Goal: Task Accomplishment & Management: Complete application form

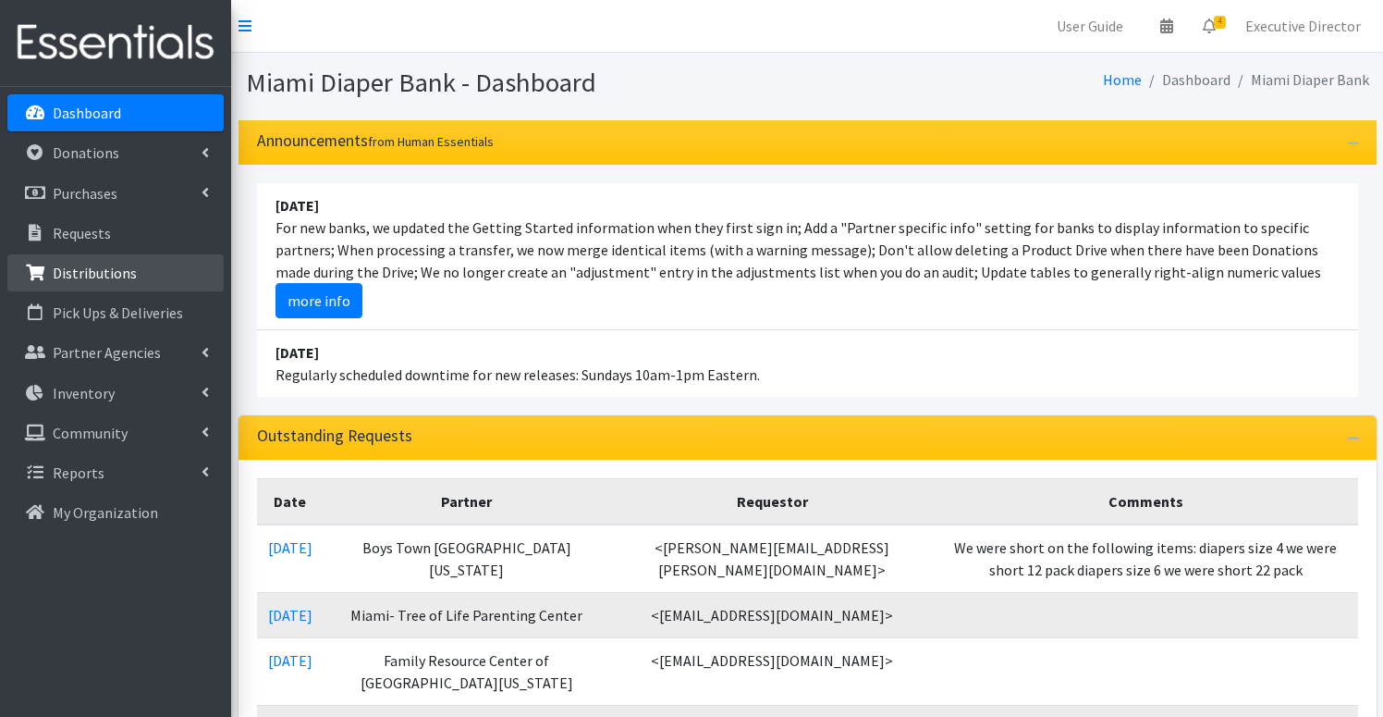
click at [104, 269] on p "Distributions" at bounding box center [95, 272] width 84 height 18
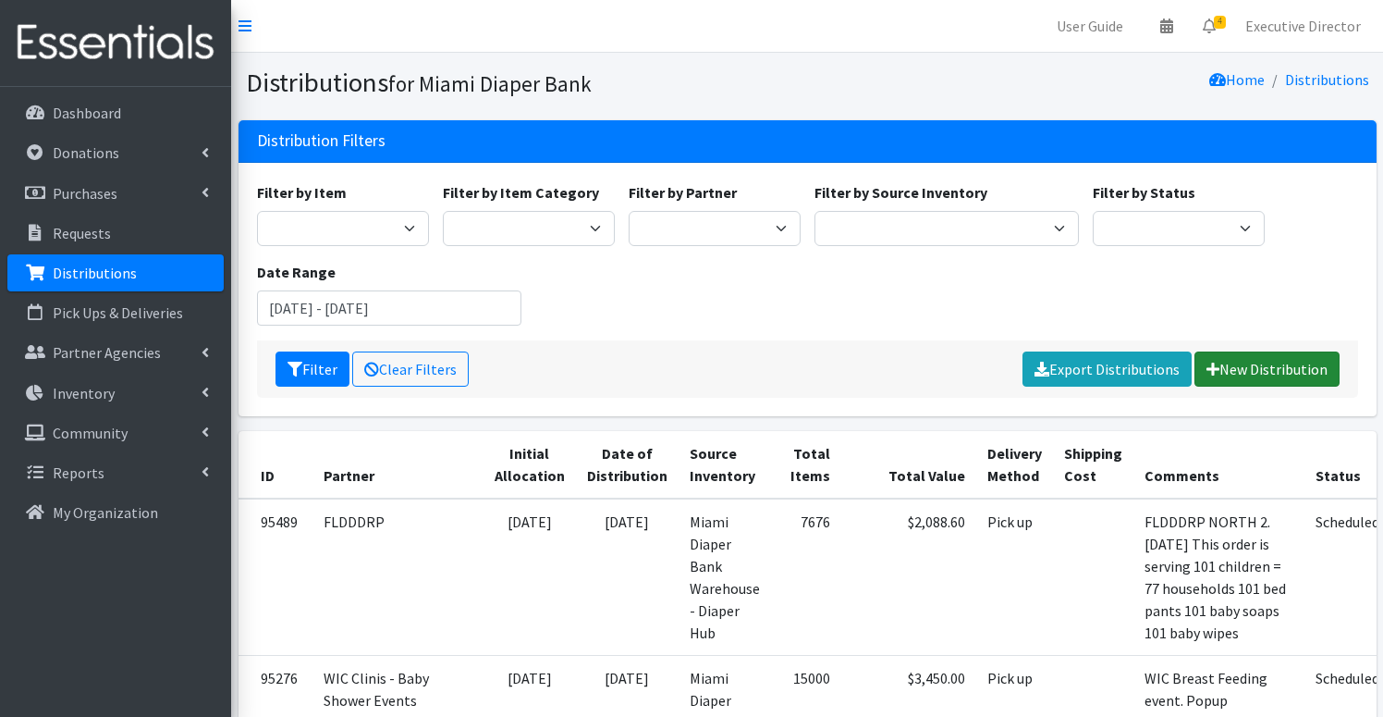
click at [1281, 369] on link "New Distribution" at bounding box center [1267, 368] width 145 height 35
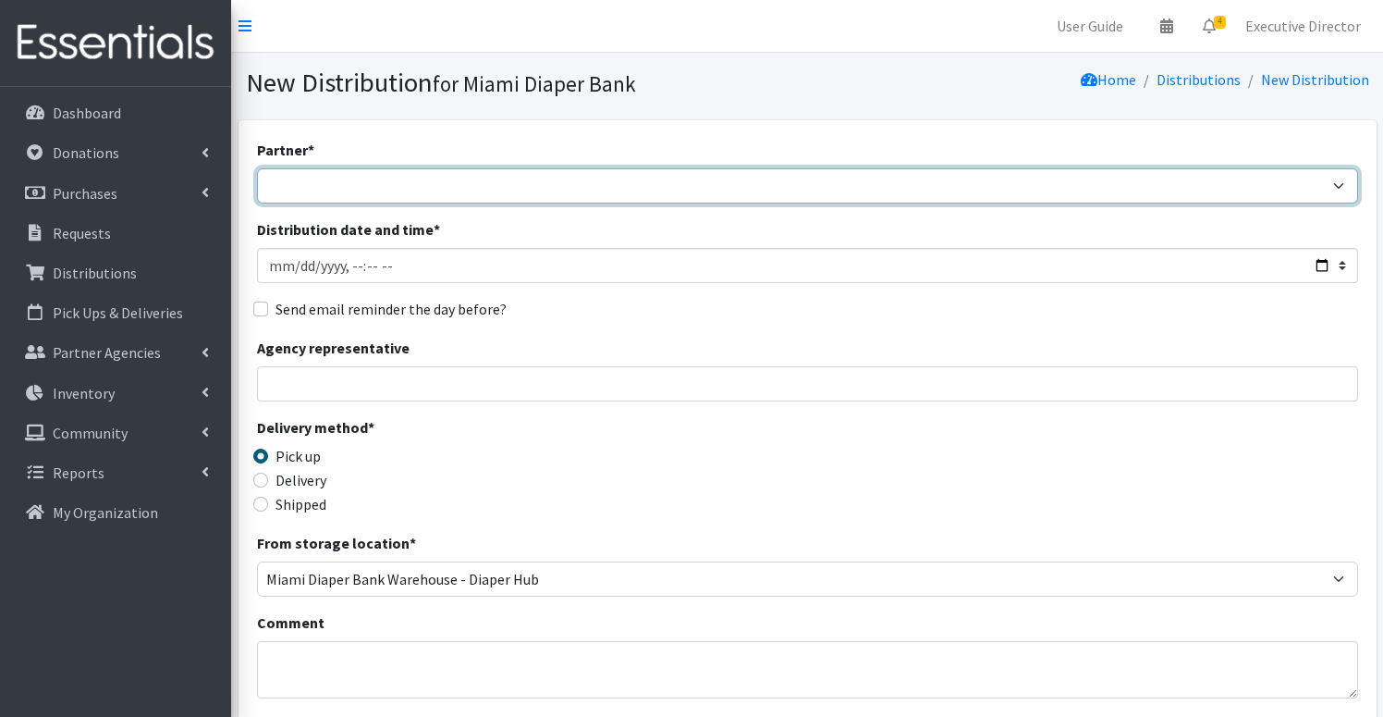
select select "3438"
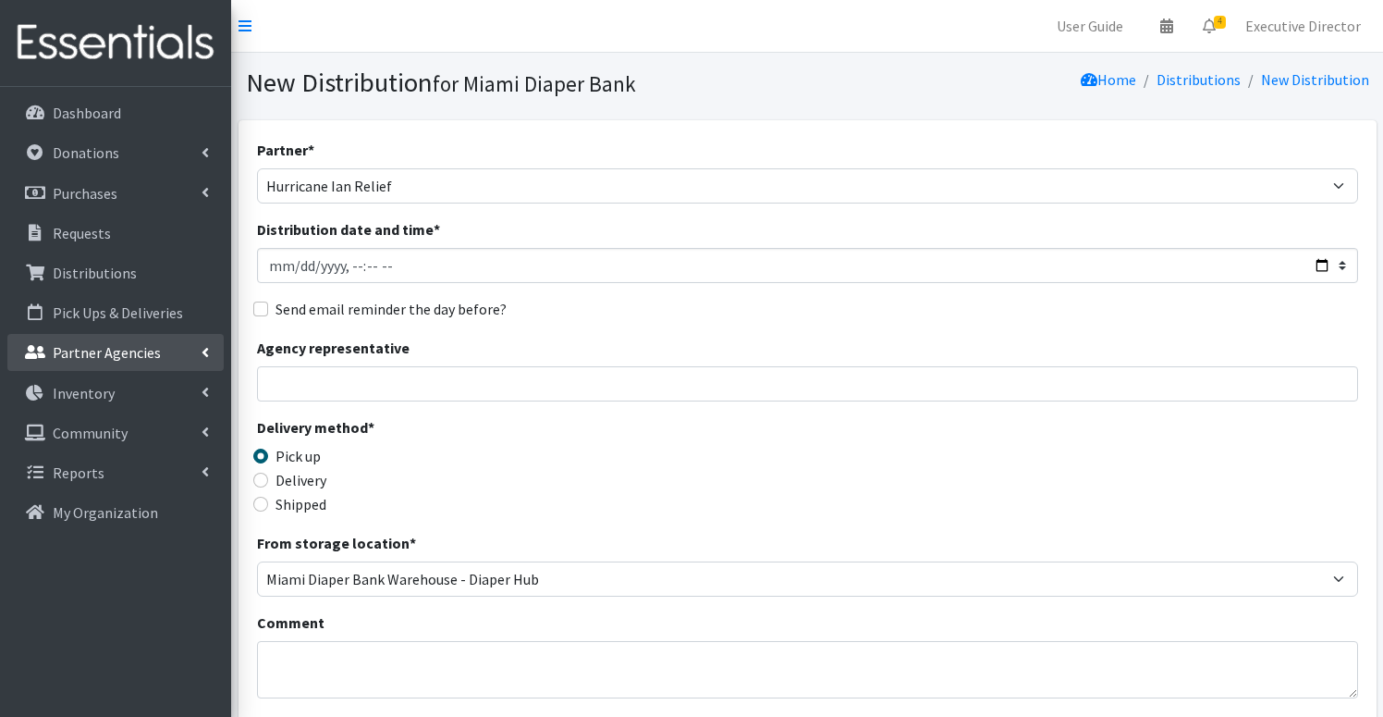
click at [104, 357] on p "Partner Agencies" at bounding box center [107, 352] width 108 height 18
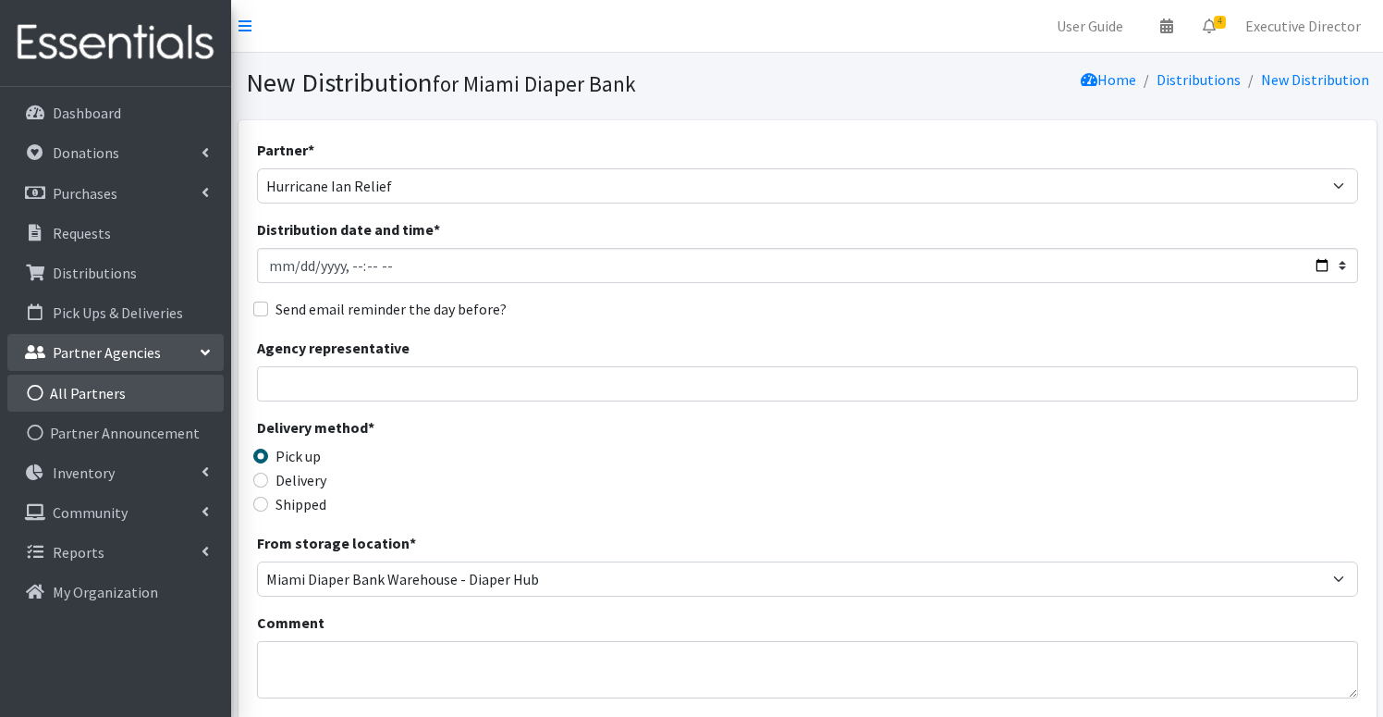
click at [73, 401] on link "All Partners" at bounding box center [115, 392] width 216 height 37
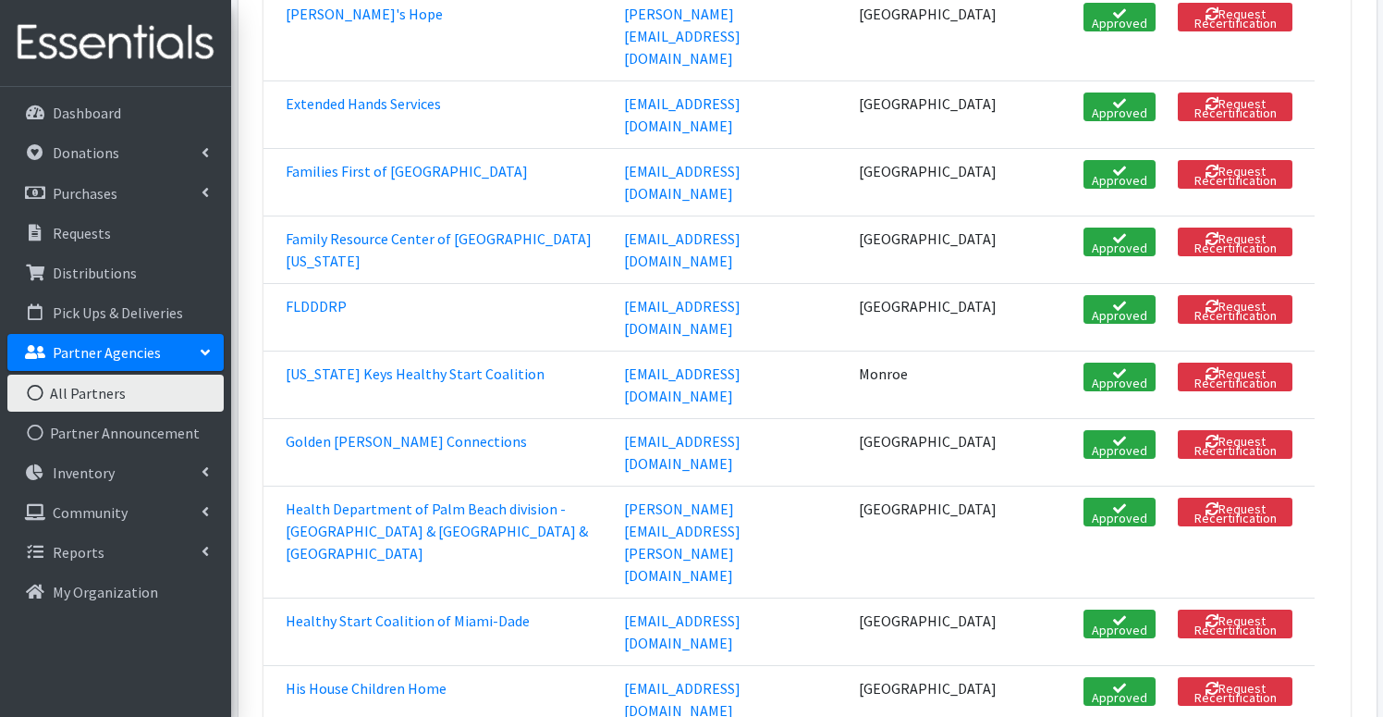
scroll to position [1375, 0]
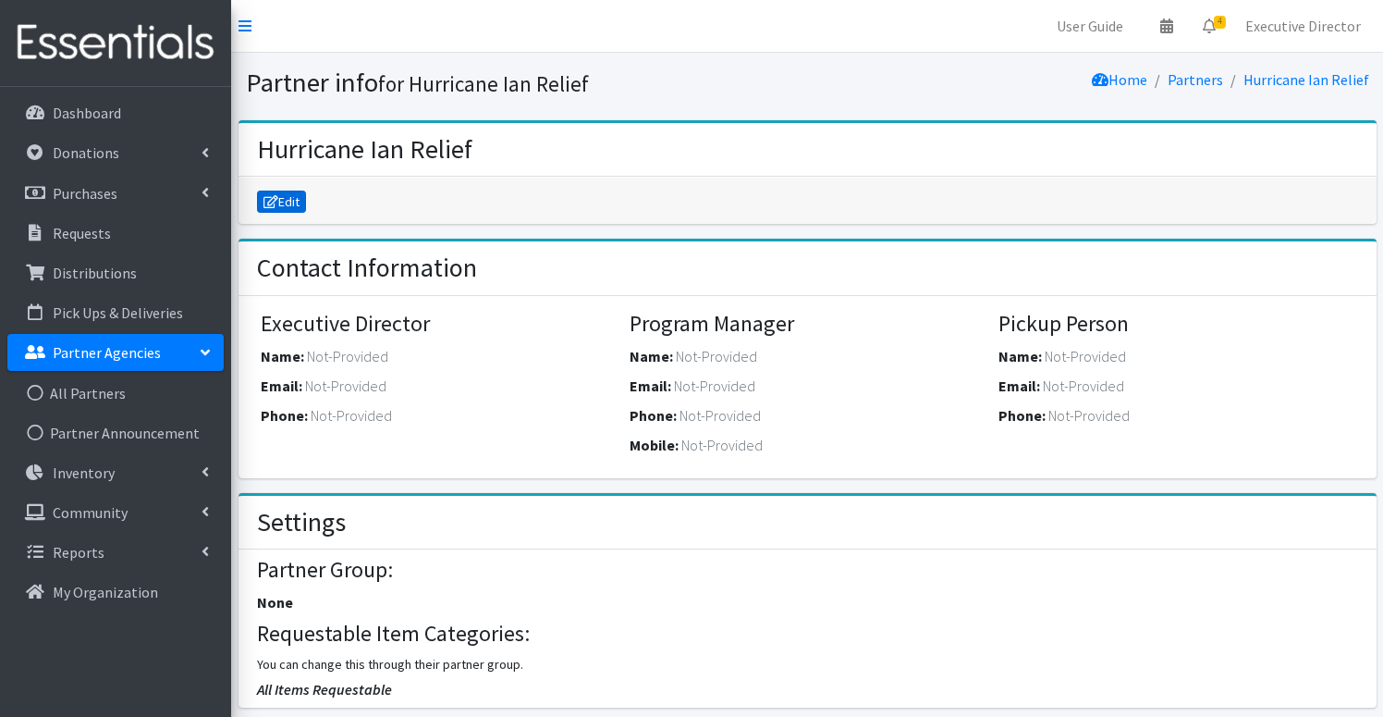
click at [279, 198] on link "Edit" at bounding box center [282, 201] width 50 height 22
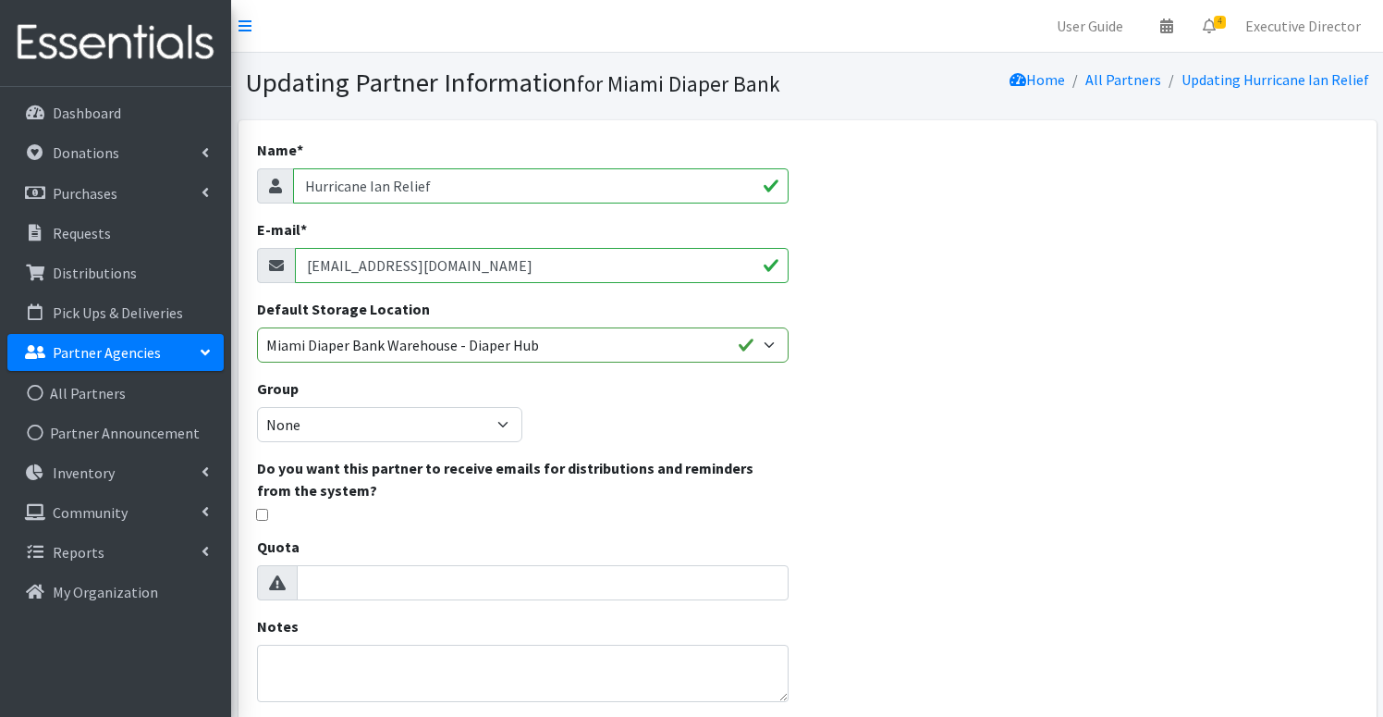
click at [379, 186] on input "Hurricane Ian Relief" at bounding box center [541, 185] width 496 height 35
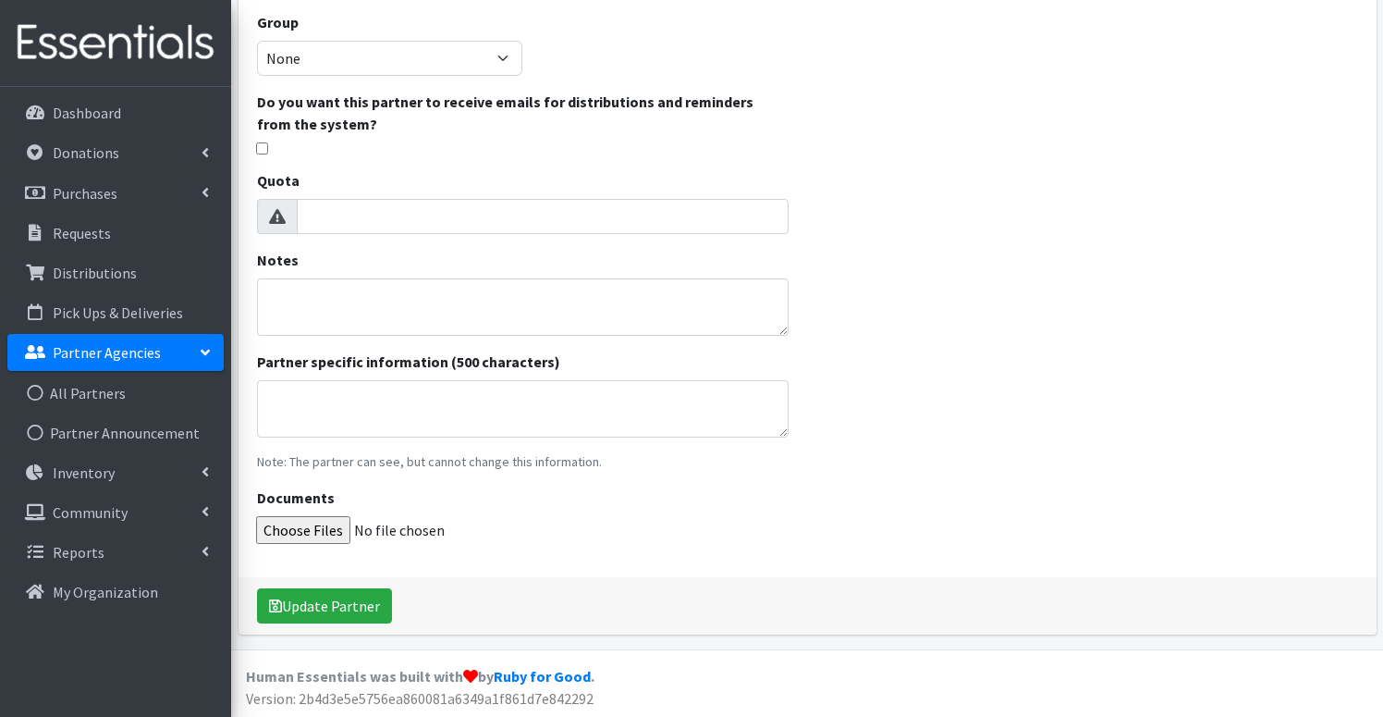
scroll to position [365, 0]
type input "Hurricane Relief"
click at [338, 609] on button "Update Partner" at bounding box center [324, 606] width 135 height 35
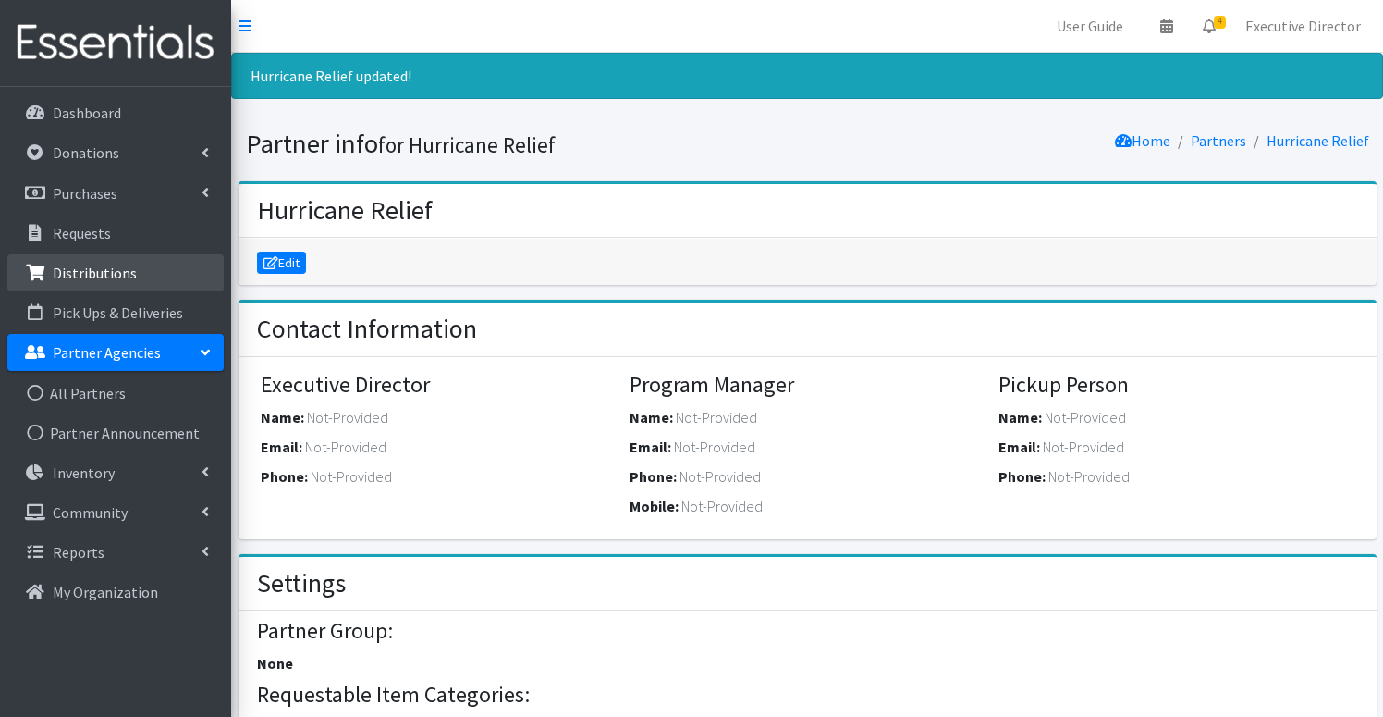
click at [102, 275] on p "Distributions" at bounding box center [95, 272] width 84 height 18
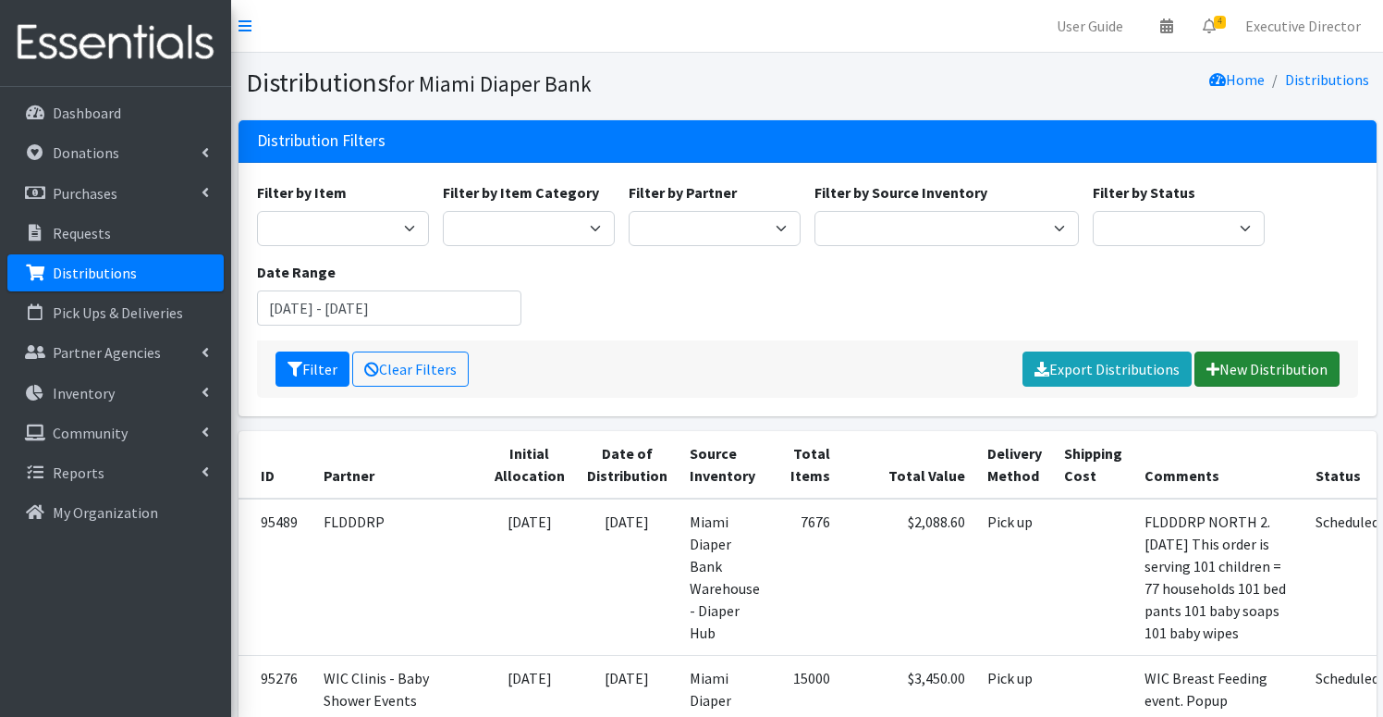
click at [1289, 367] on link "New Distribution" at bounding box center [1267, 368] width 145 height 35
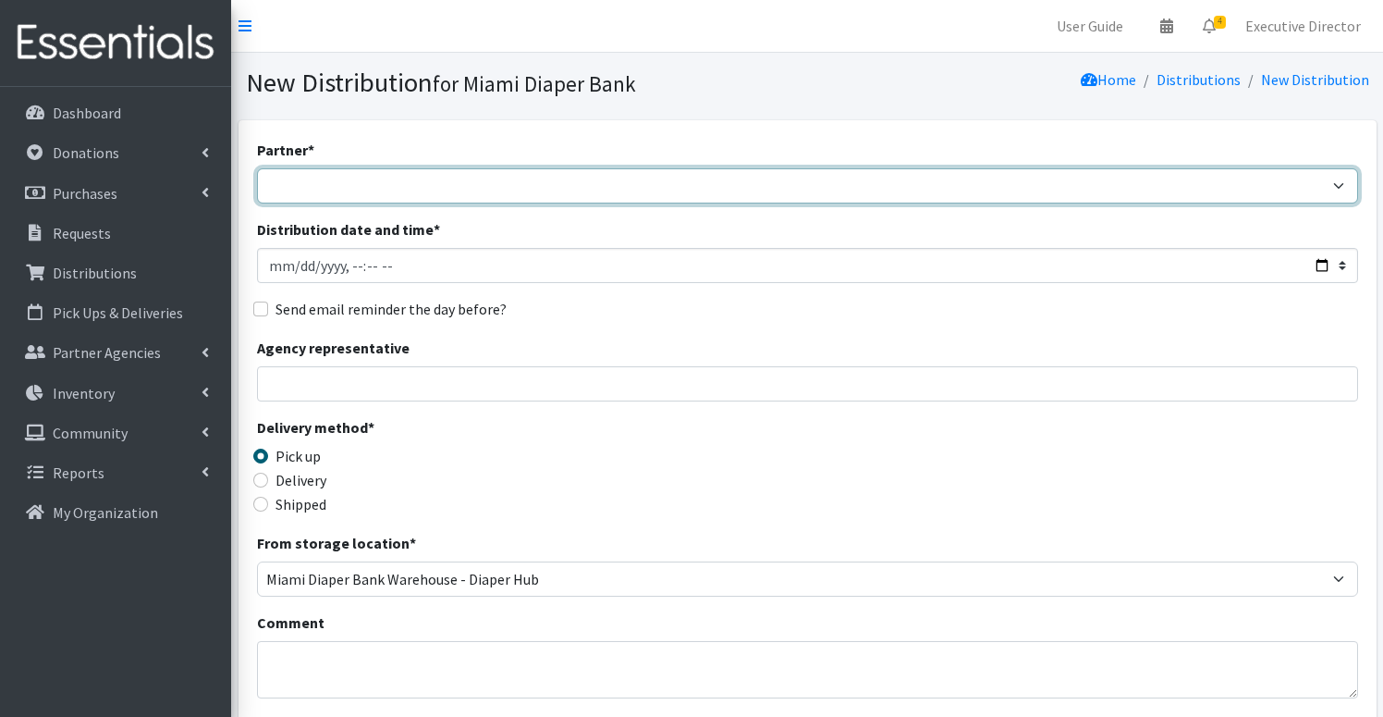
select select "3438"
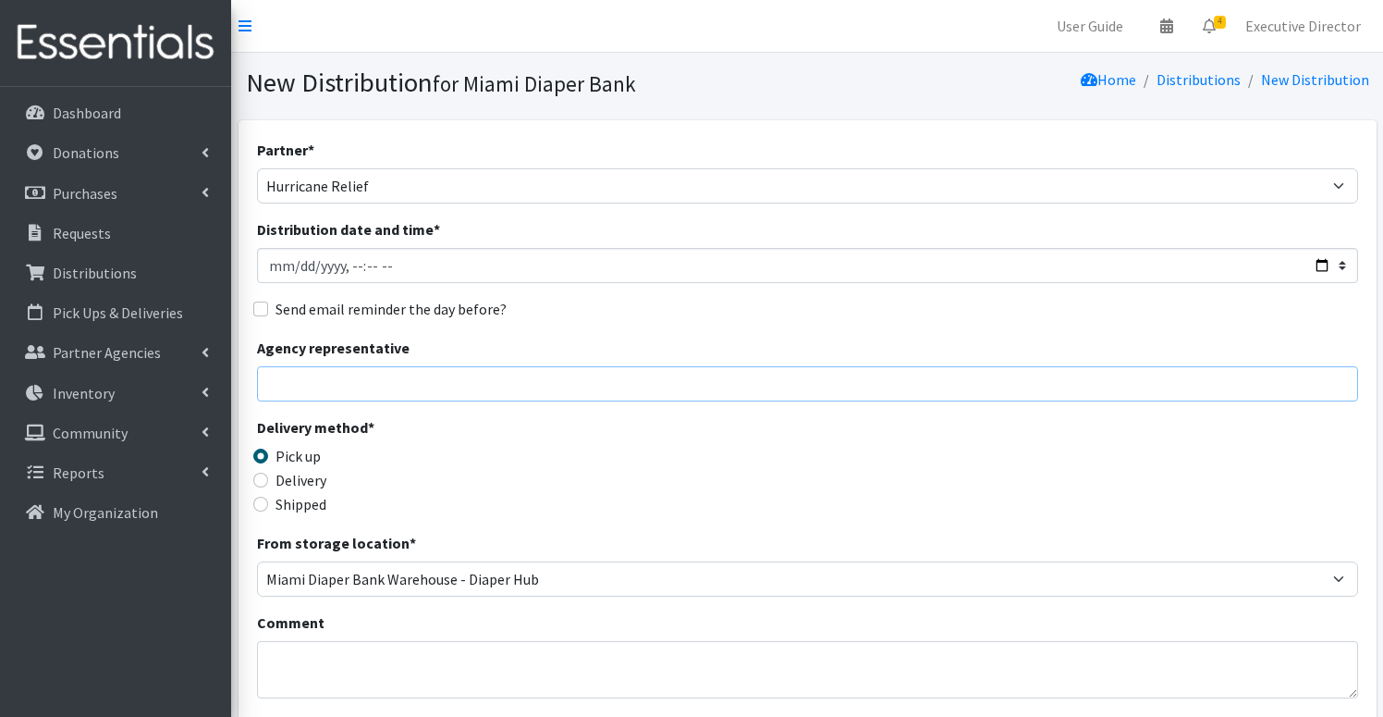
click at [386, 386] on input "Agency representative" at bounding box center [807, 383] width 1101 height 35
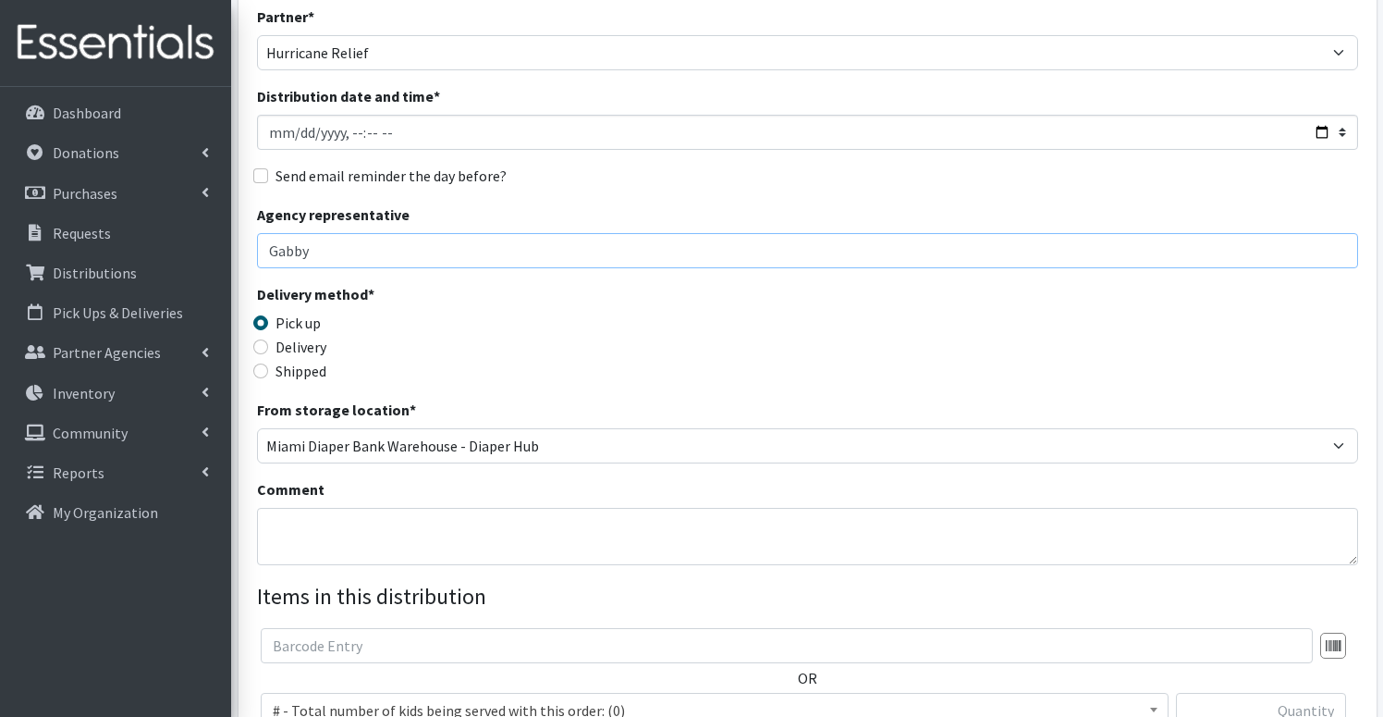
scroll to position [139, 0]
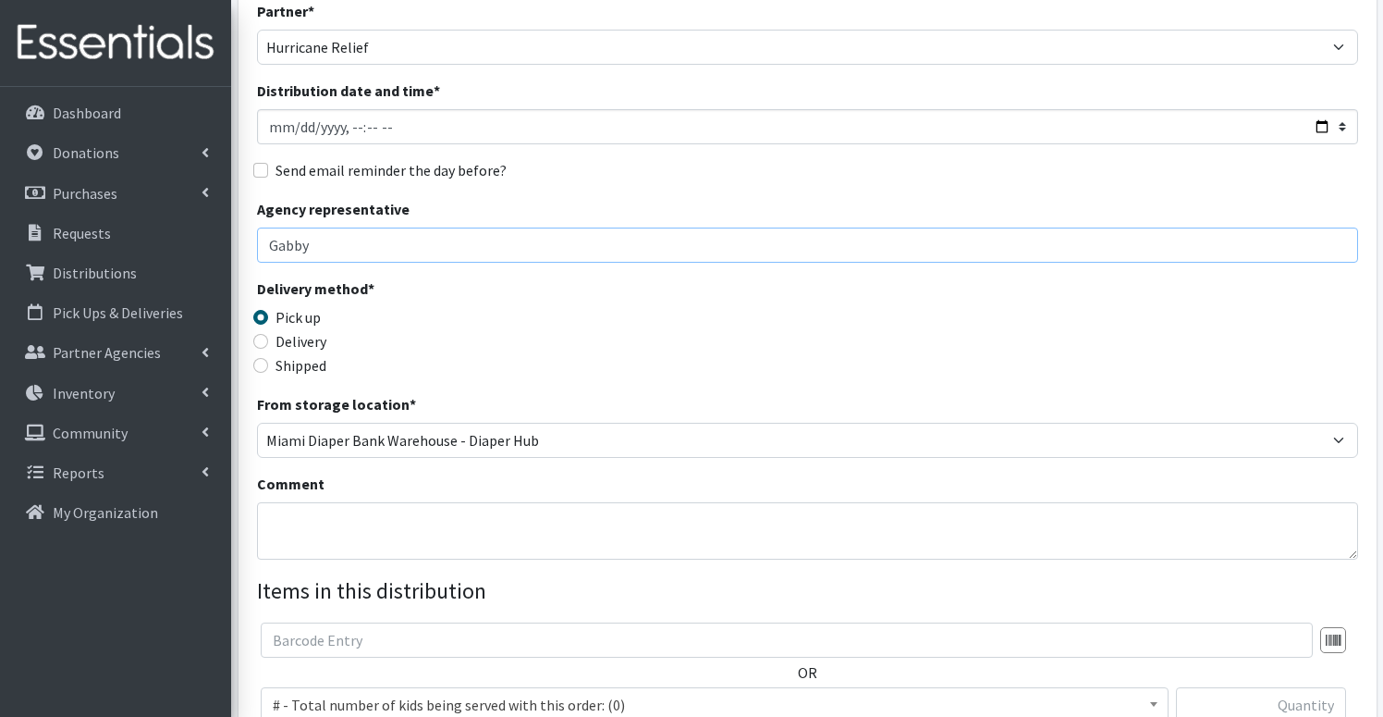
type input "Gabby"
click at [314, 514] on textarea "Comment" at bounding box center [807, 530] width 1101 height 57
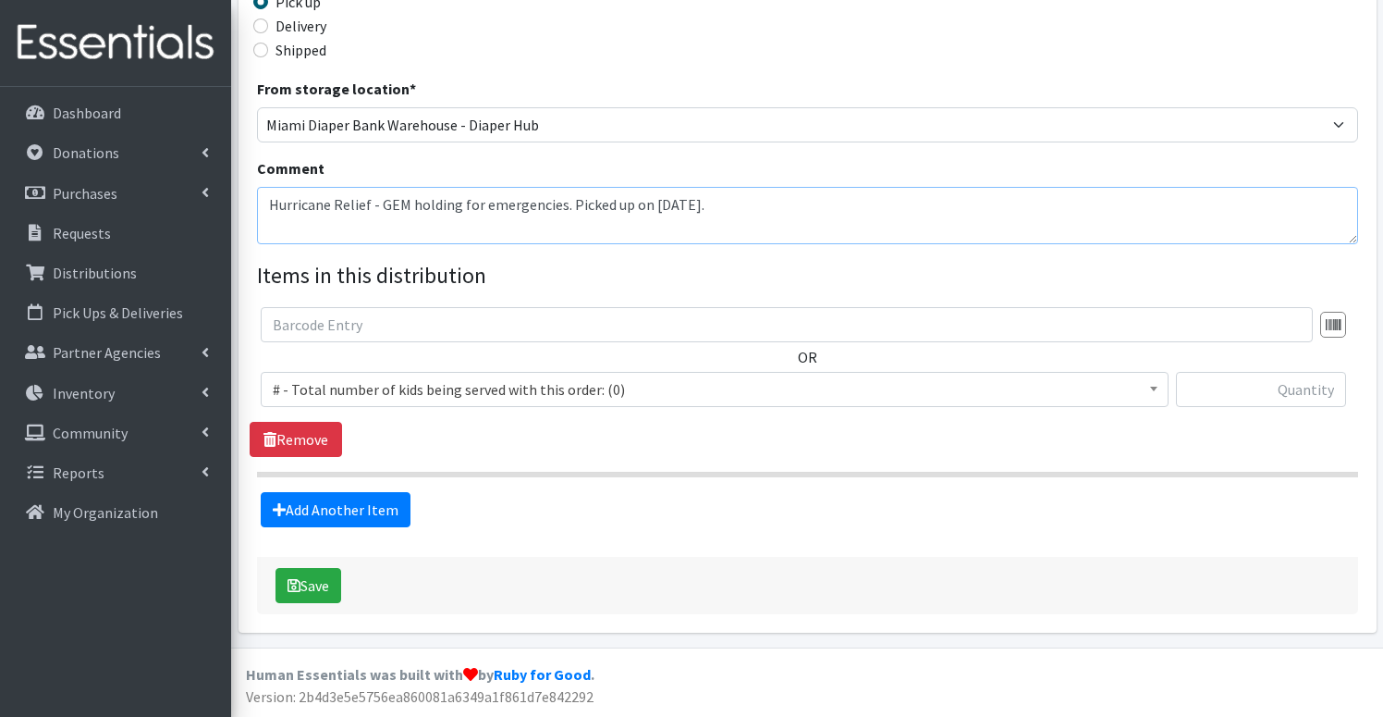
scroll to position [453, 0]
type textarea "Hurricane Relief - GEM holding for emergencies. Picked up on [DATE]."
click at [417, 392] on span "# - Total number of kids being served with this order: (0)" at bounding box center [715, 390] width 884 height 26
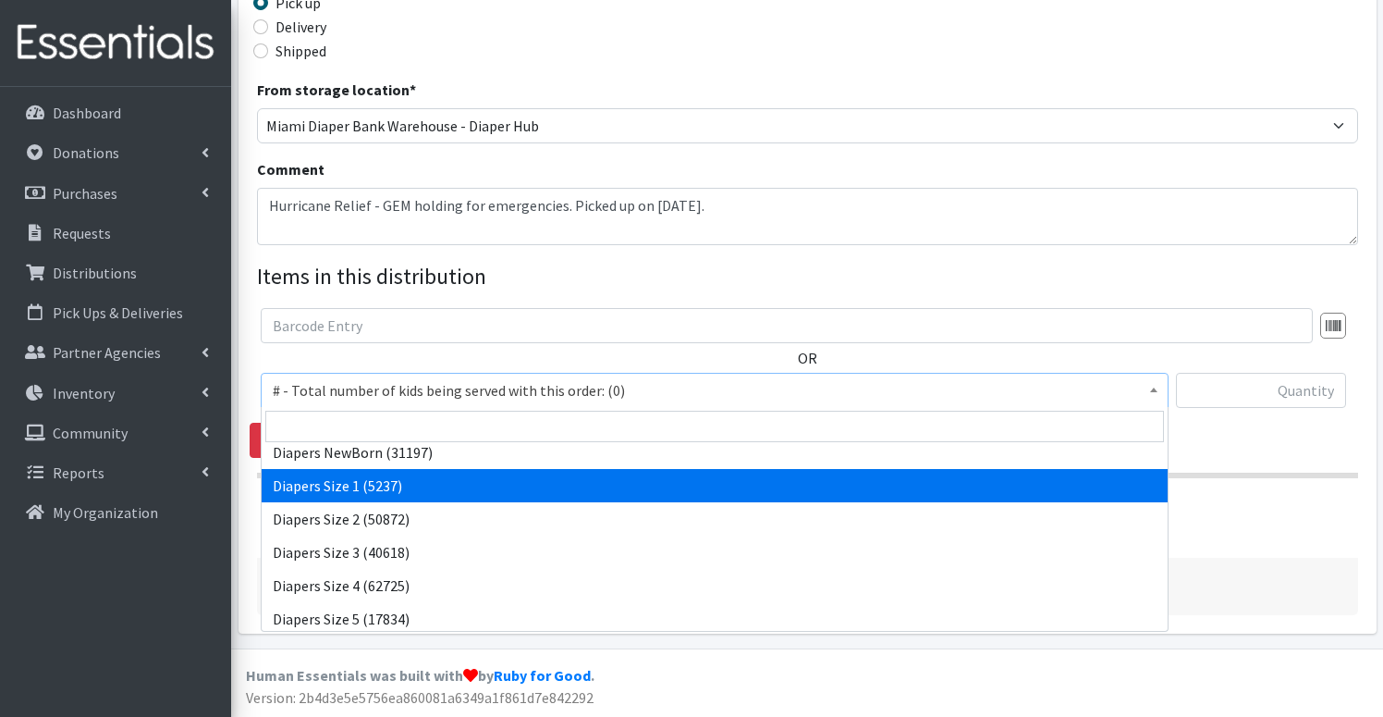
scroll to position [719, 0]
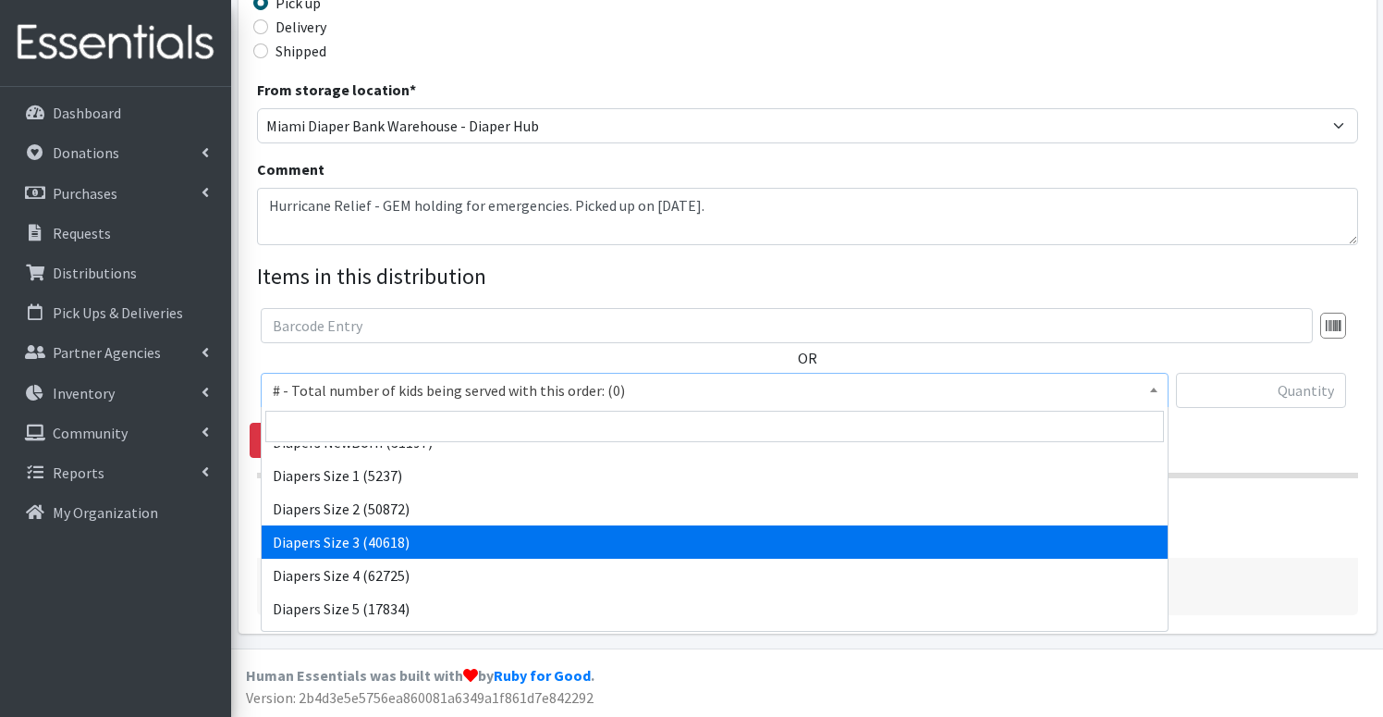
select select "2655"
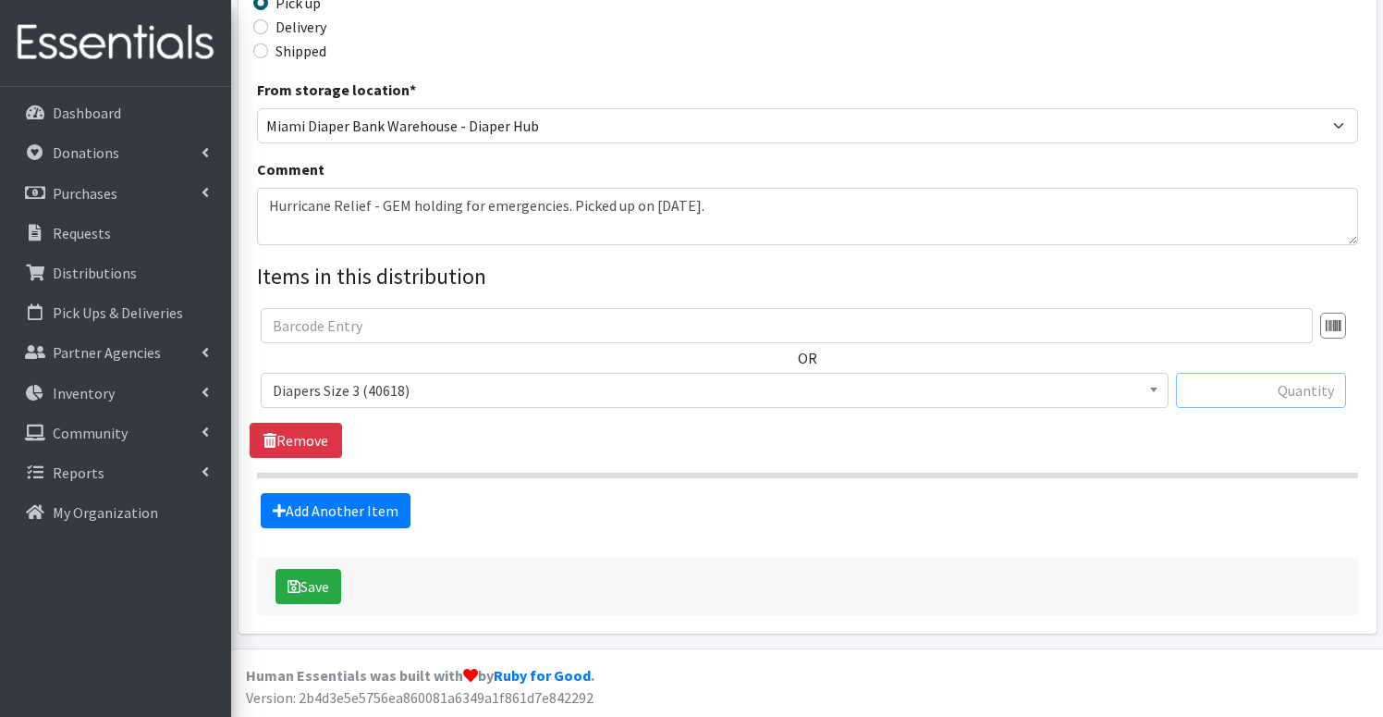
click at [1217, 390] on input "text" at bounding box center [1261, 390] width 170 height 35
type input "5800"
click at [362, 509] on link "Add Another Item" at bounding box center [336, 510] width 150 height 35
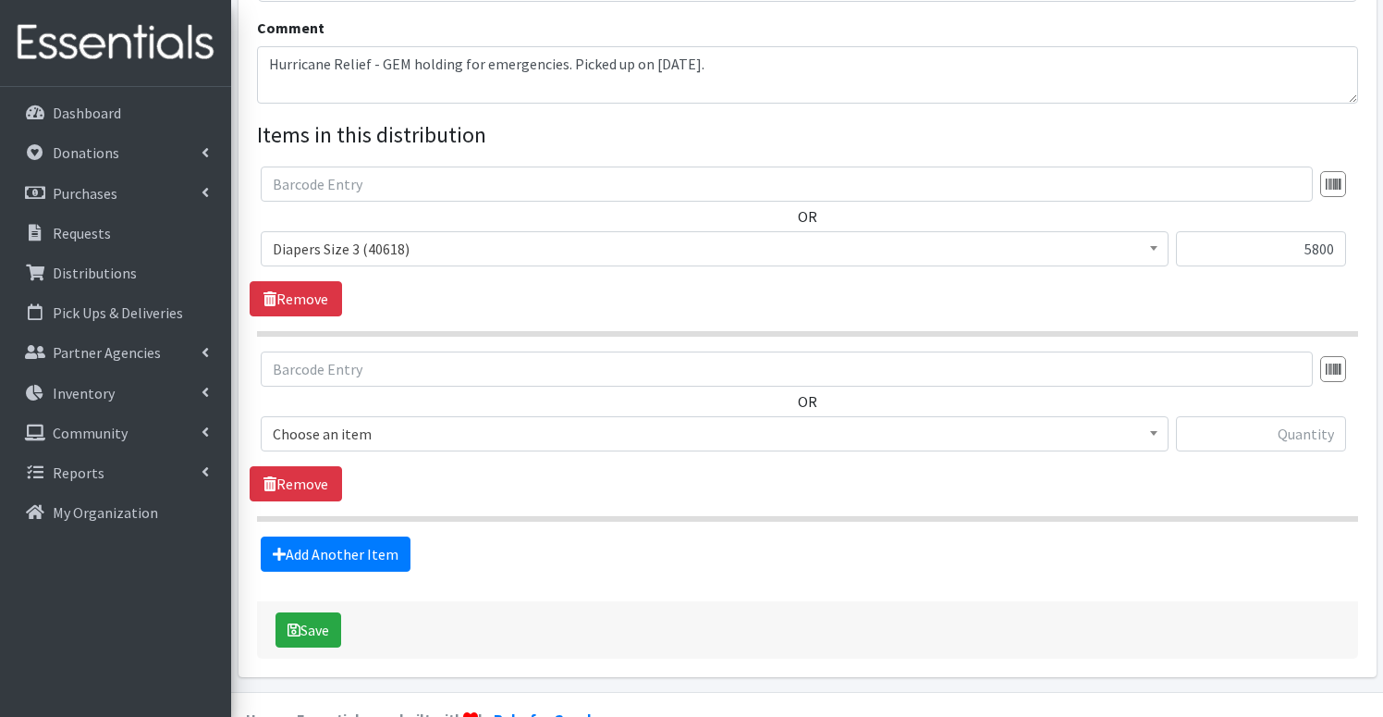
scroll to position [638, 0]
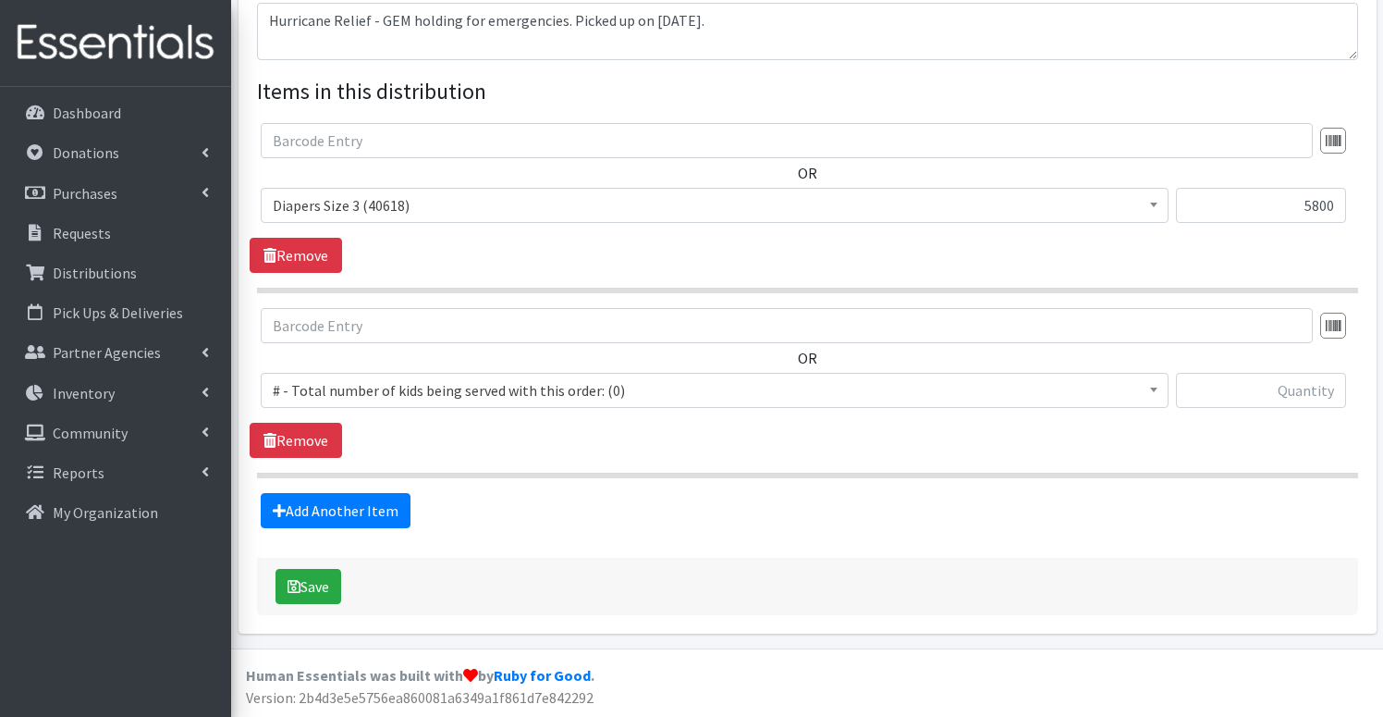
click at [377, 392] on span "# - Total number of kids being served with this order: (0)" at bounding box center [715, 390] width 884 height 26
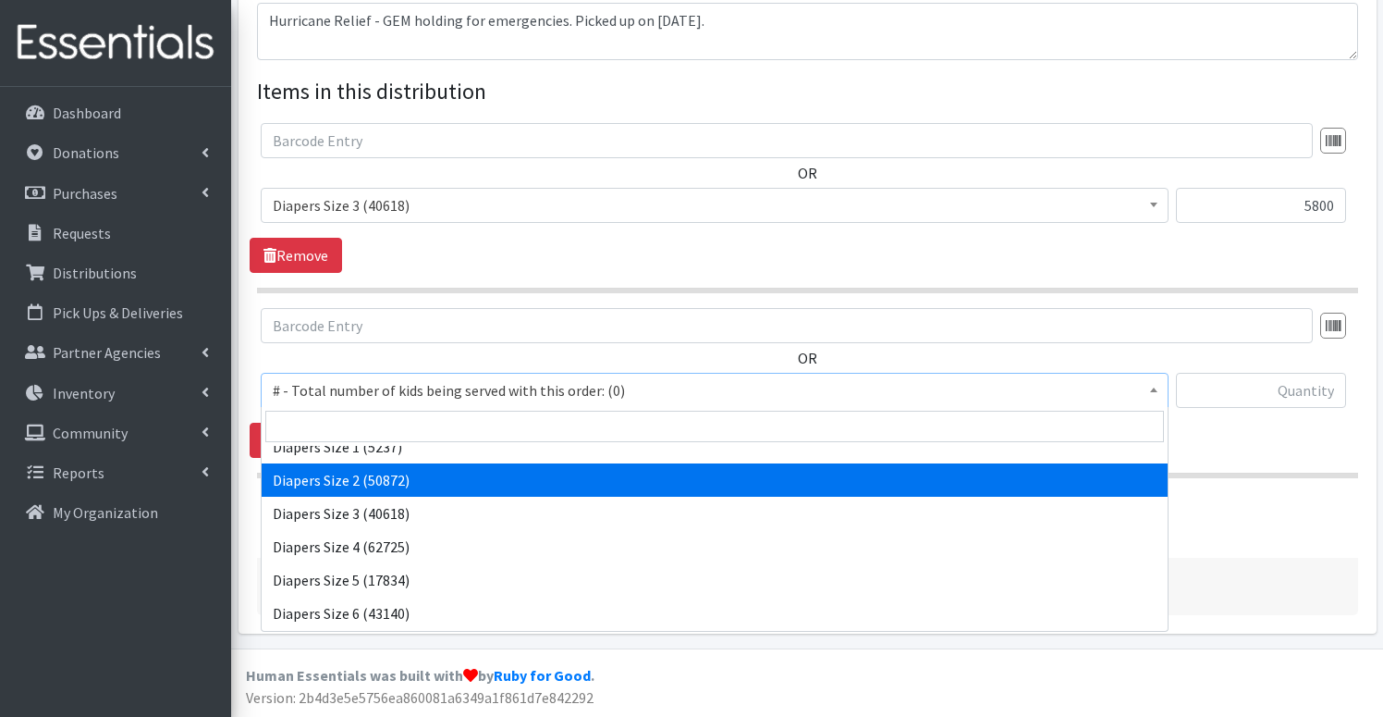
scroll to position [638, 1]
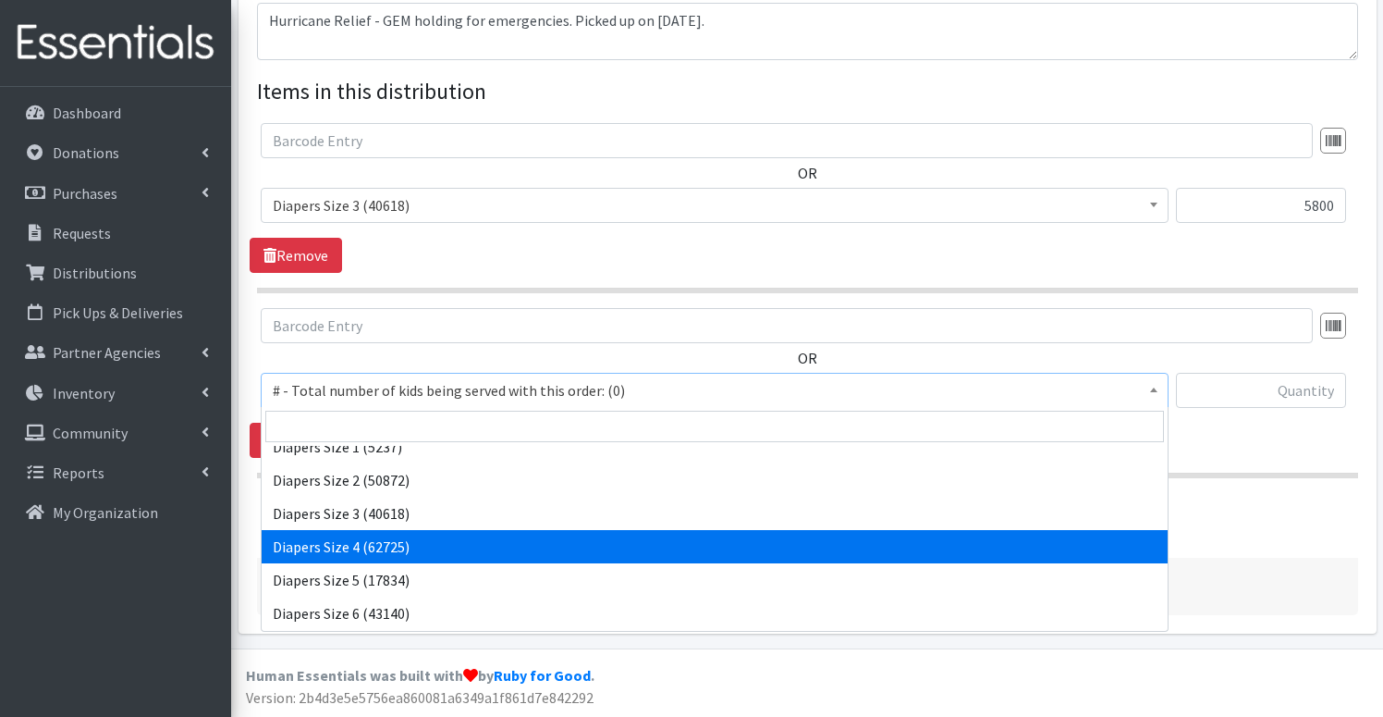
select select "2661"
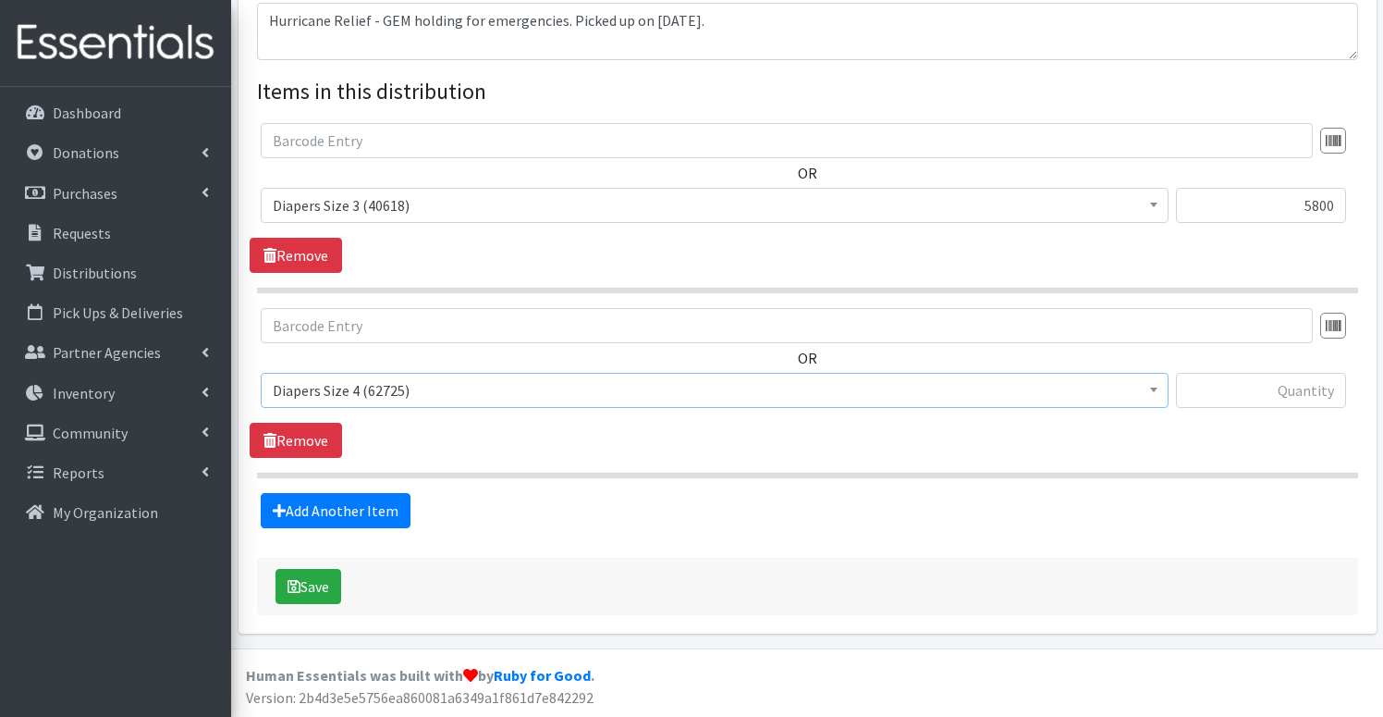
scroll to position [638, 0]
click at [1265, 388] on input "text" at bounding box center [1261, 390] width 170 height 35
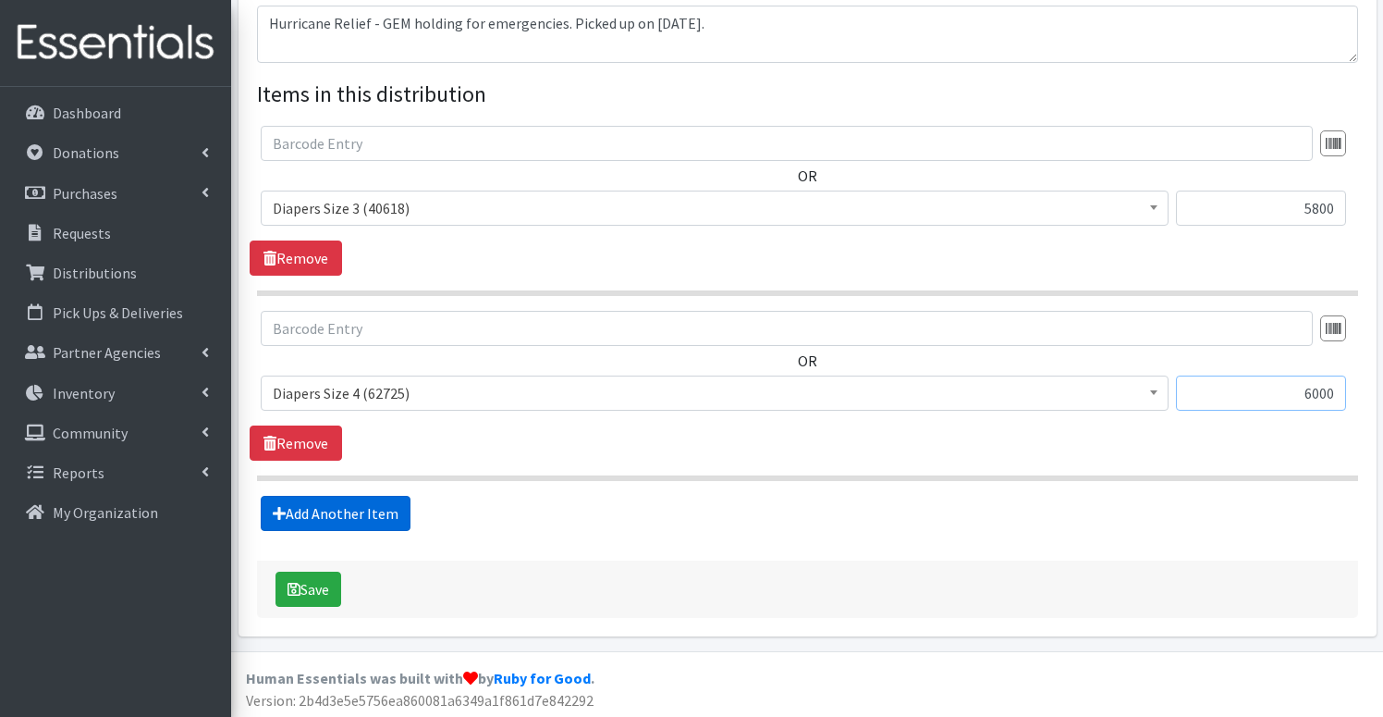
type input "6000"
click at [361, 517] on link "Add Another Item" at bounding box center [336, 513] width 150 height 35
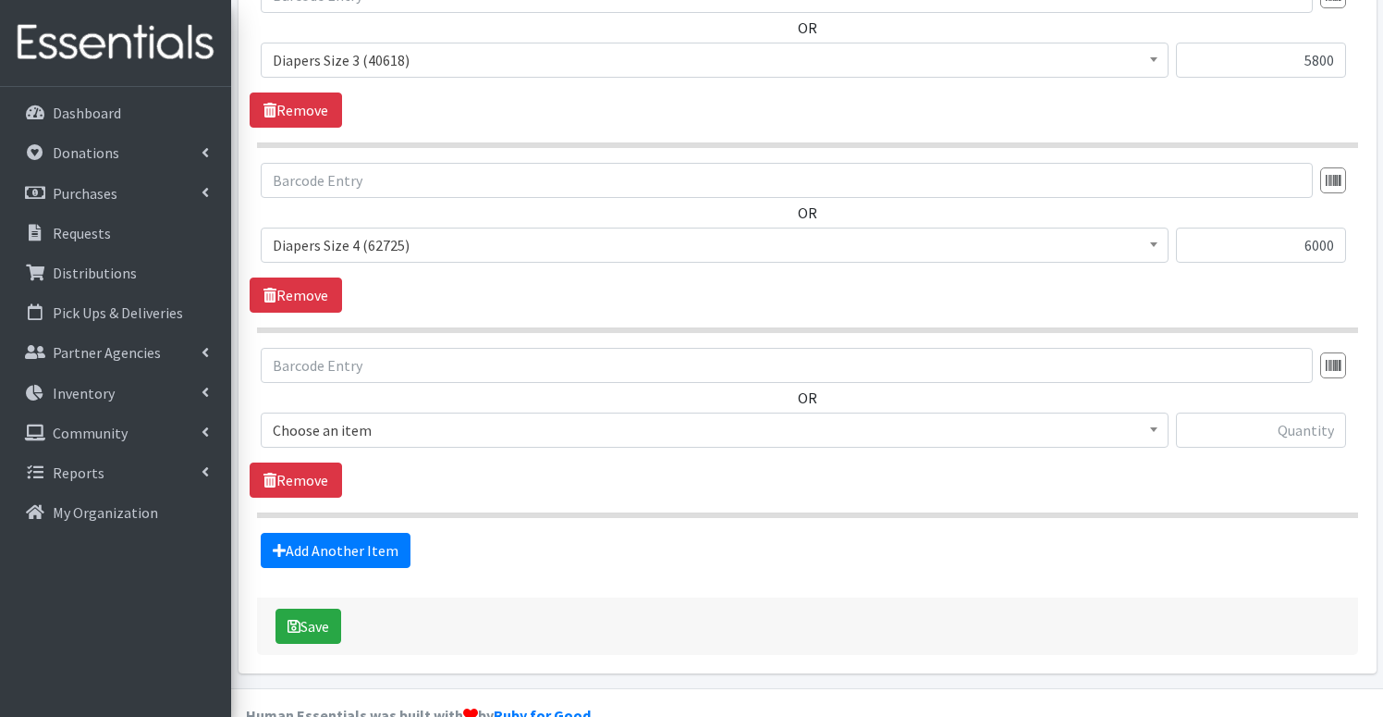
scroll to position [823, 0]
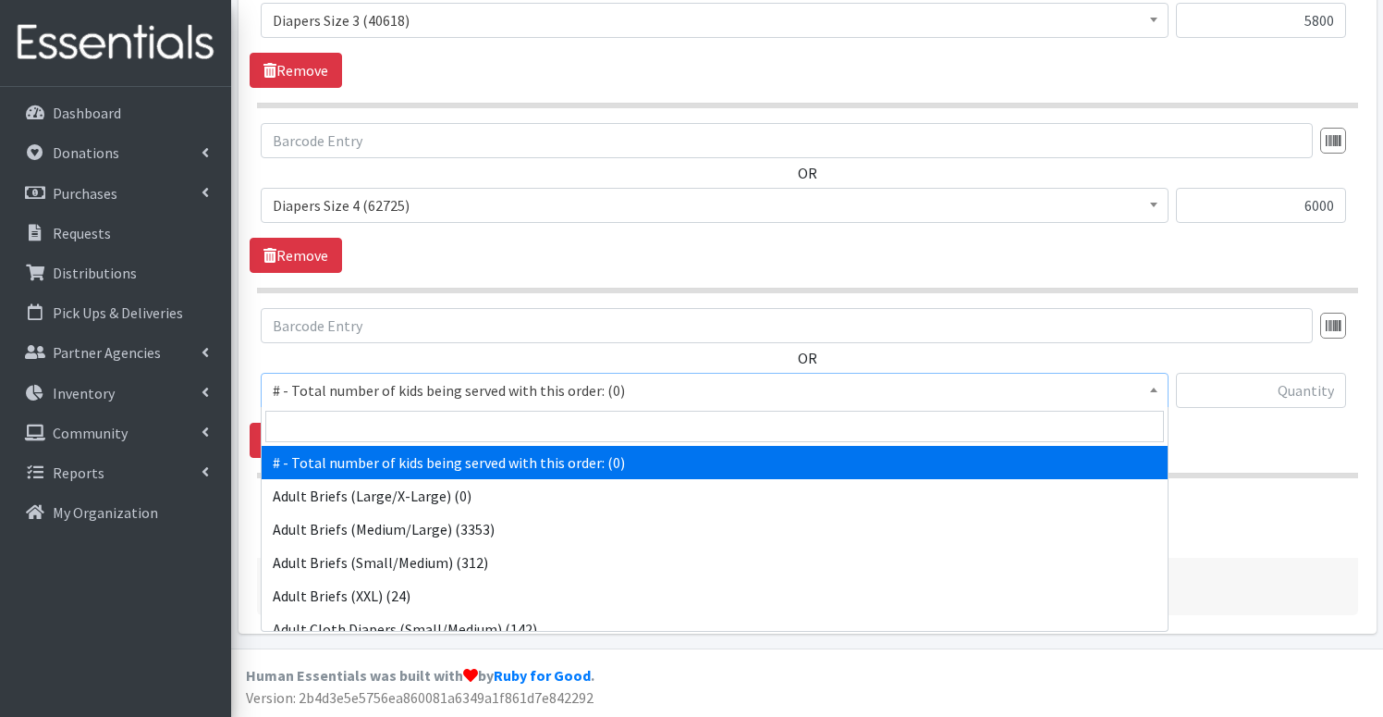
click at [388, 392] on span "# - Total number of kids being served with this order: (0)" at bounding box center [715, 390] width 884 height 26
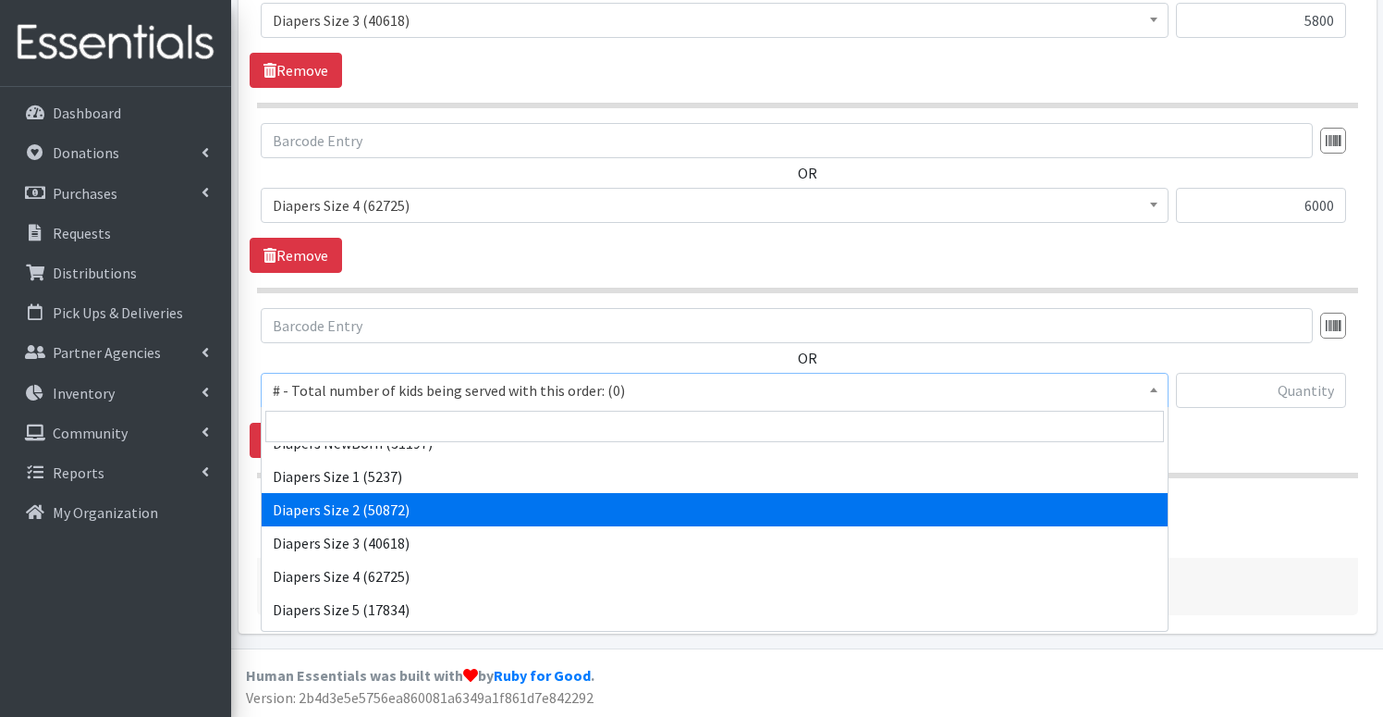
scroll to position [766, 0]
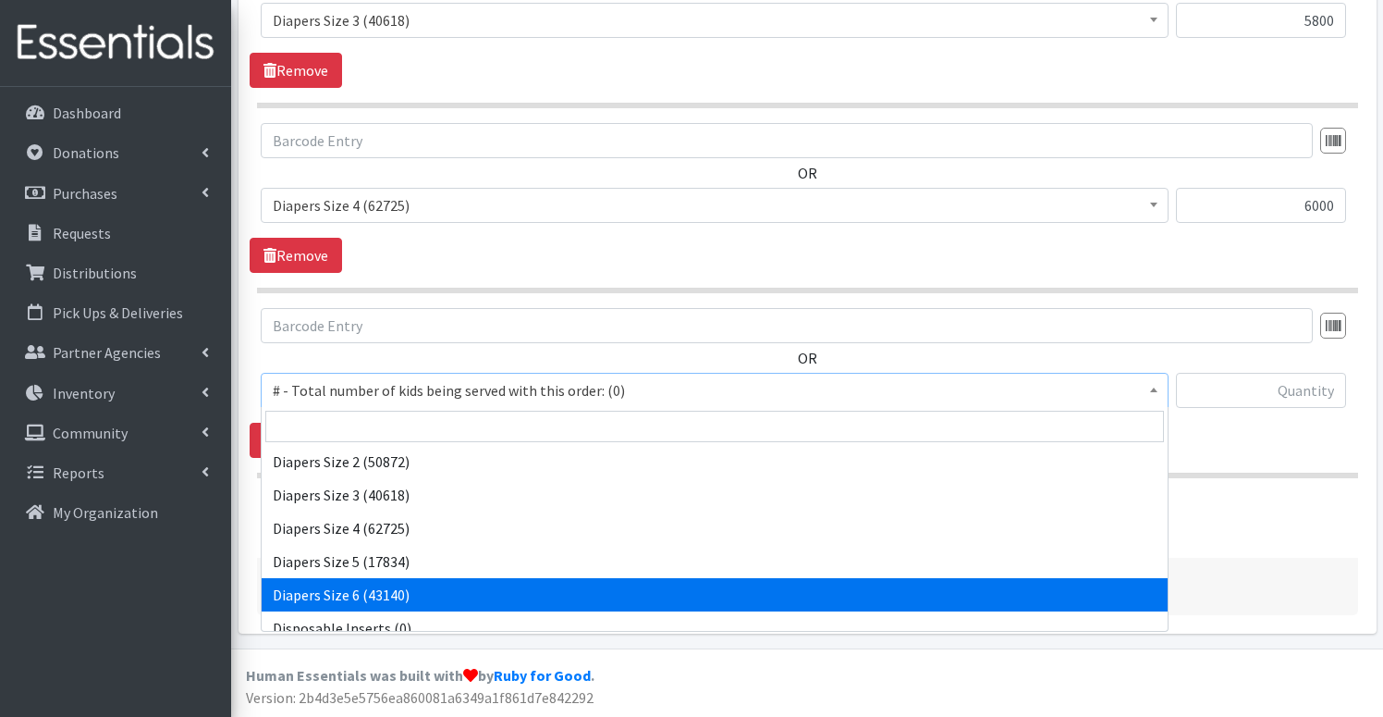
select select "2674"
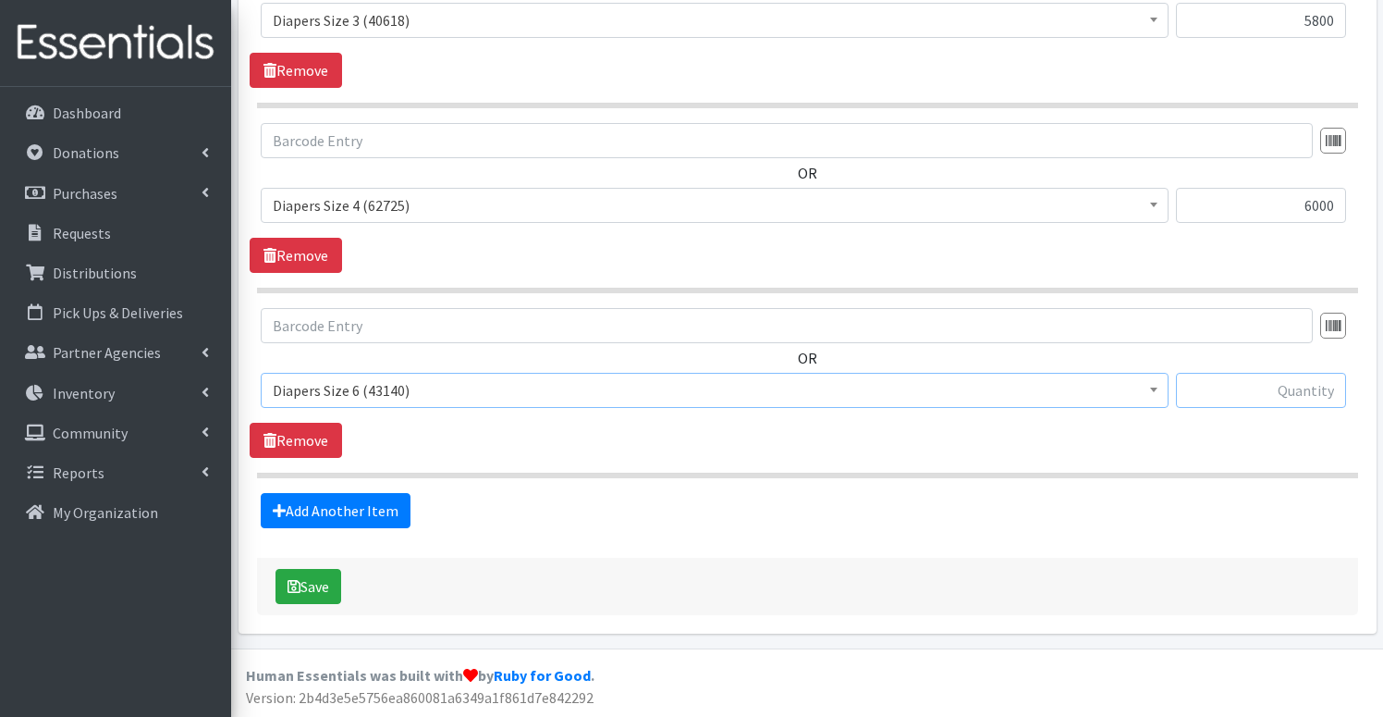
click at [1244, 392] on input "text" at bounding box center [1261, 390] width 170 height 35
type input "4000"
click at [321, 586] on button "Save" at bounding box center [309, 586] width 66 height 35
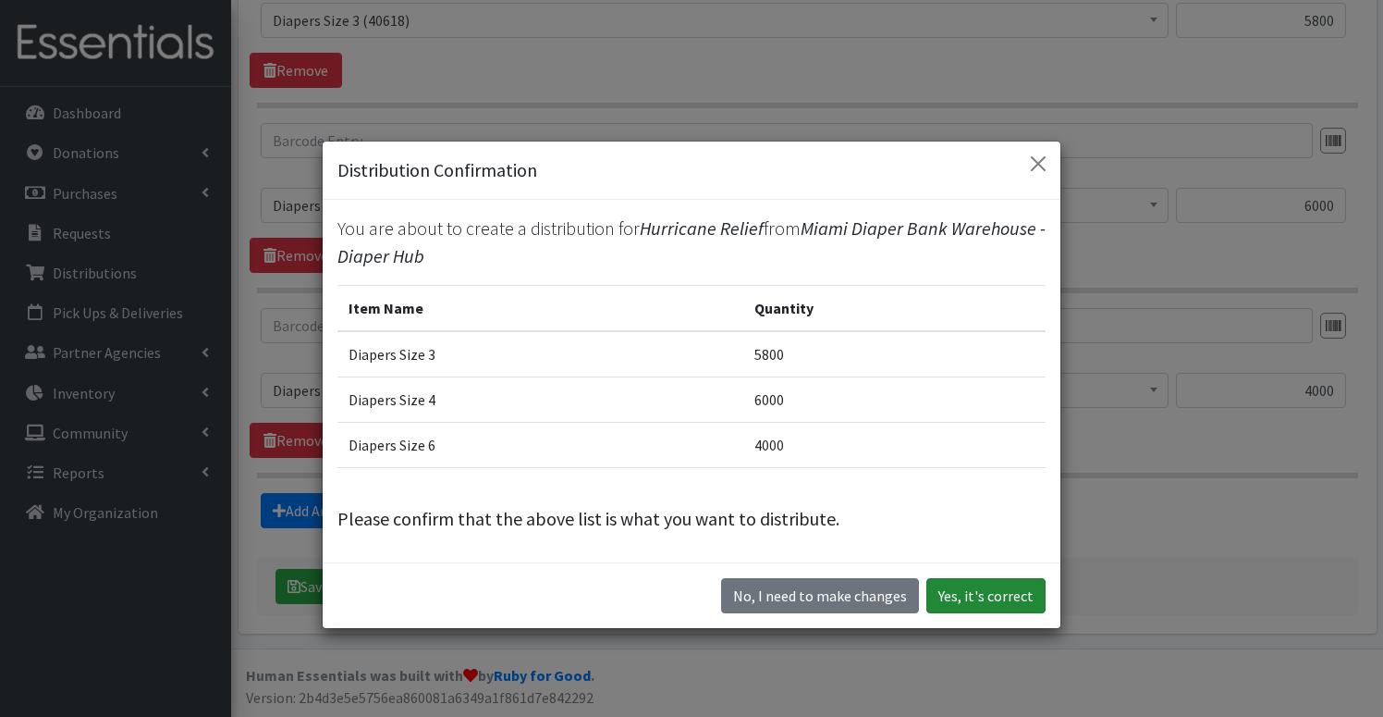
click at [1013, 595] on button "Yes, it's correct" at bounding box center [985, 595] width 119 height 35
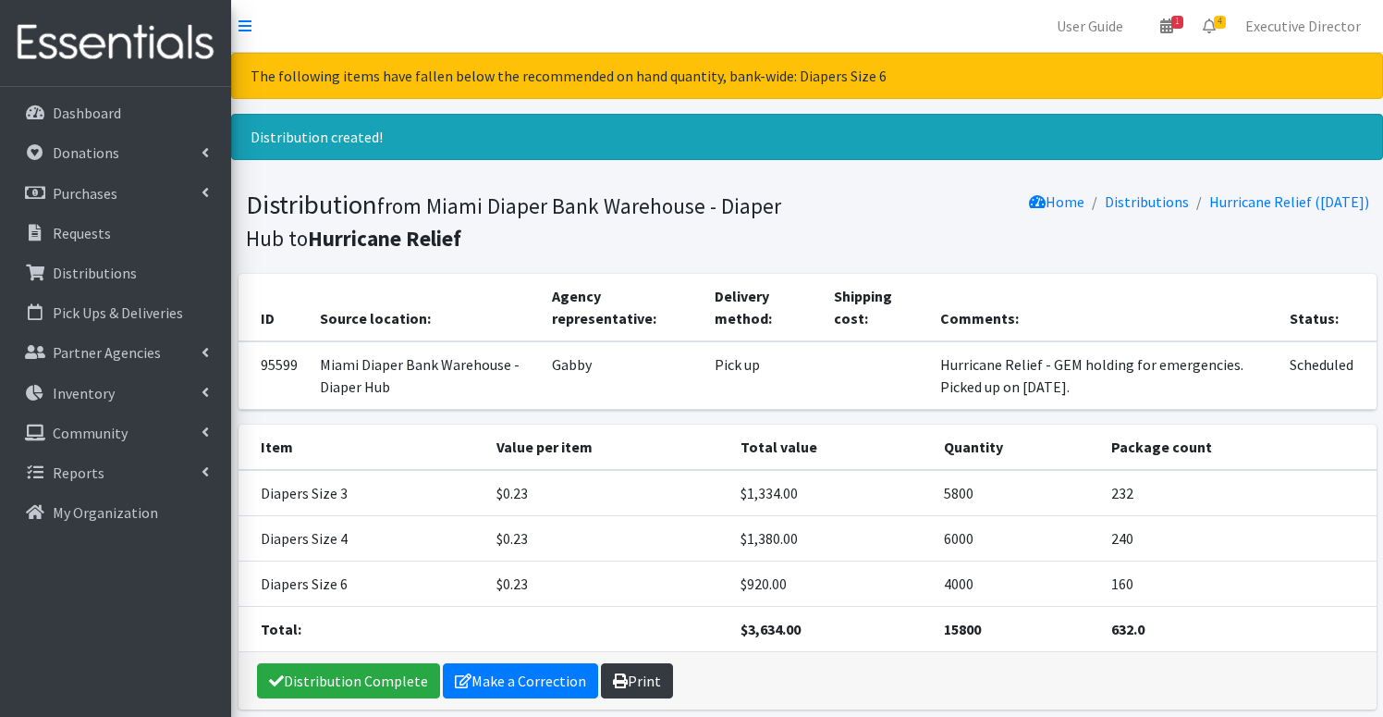
click at [642, 675] on link "Print" at bounding box center [637, 680] width 72 height 35
click at [864, 196] on div "Home Distributions Hurricane Relief ([DATE])" at bounding box center [1091, 221] width 569 height 64
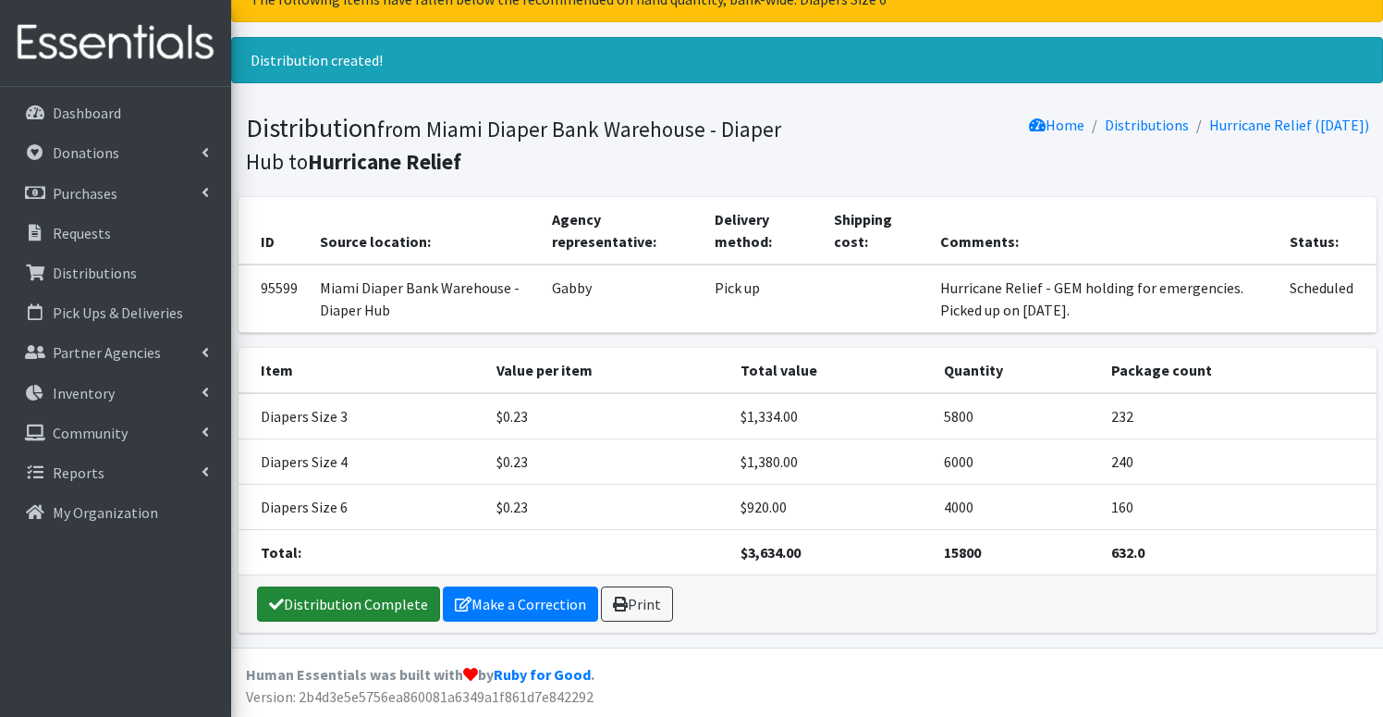
scroll to position [76, 0]
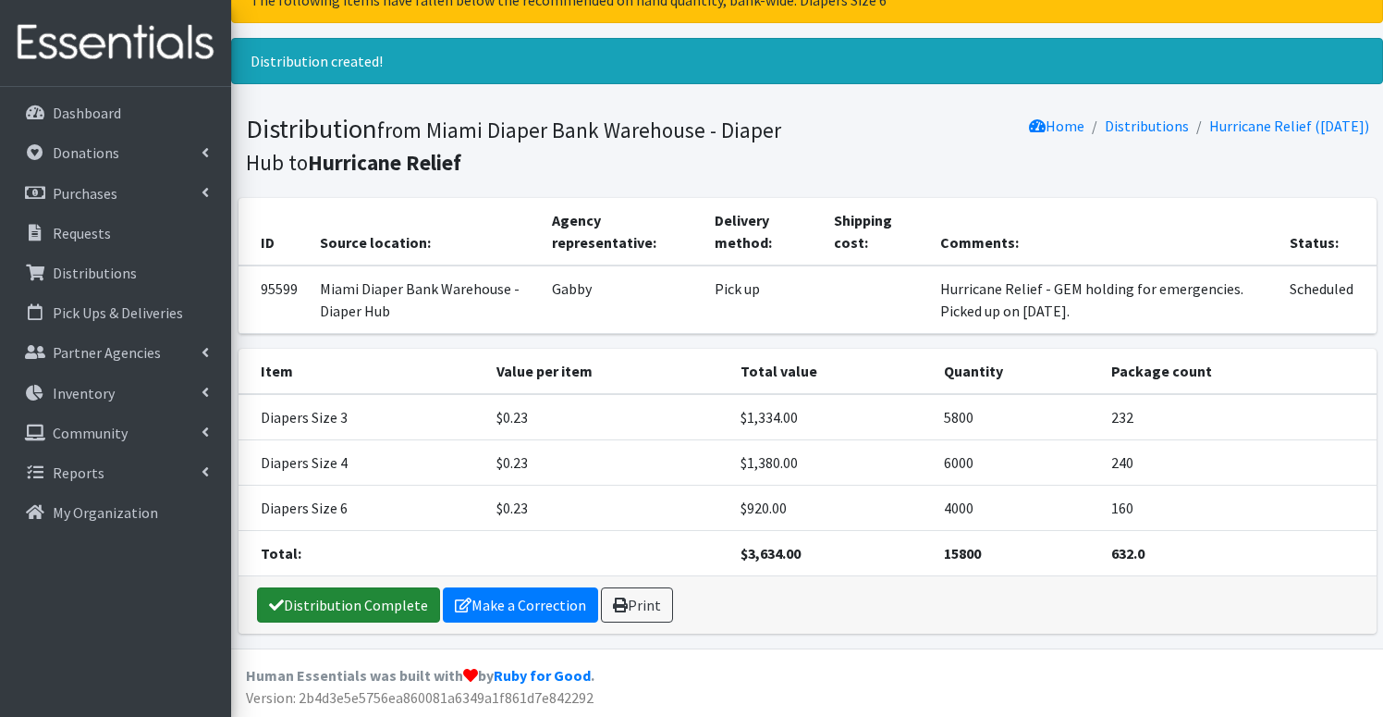
click at [349, 603] on link "Distribution Complete" at bounding box center [348, 604] width 183 height 35
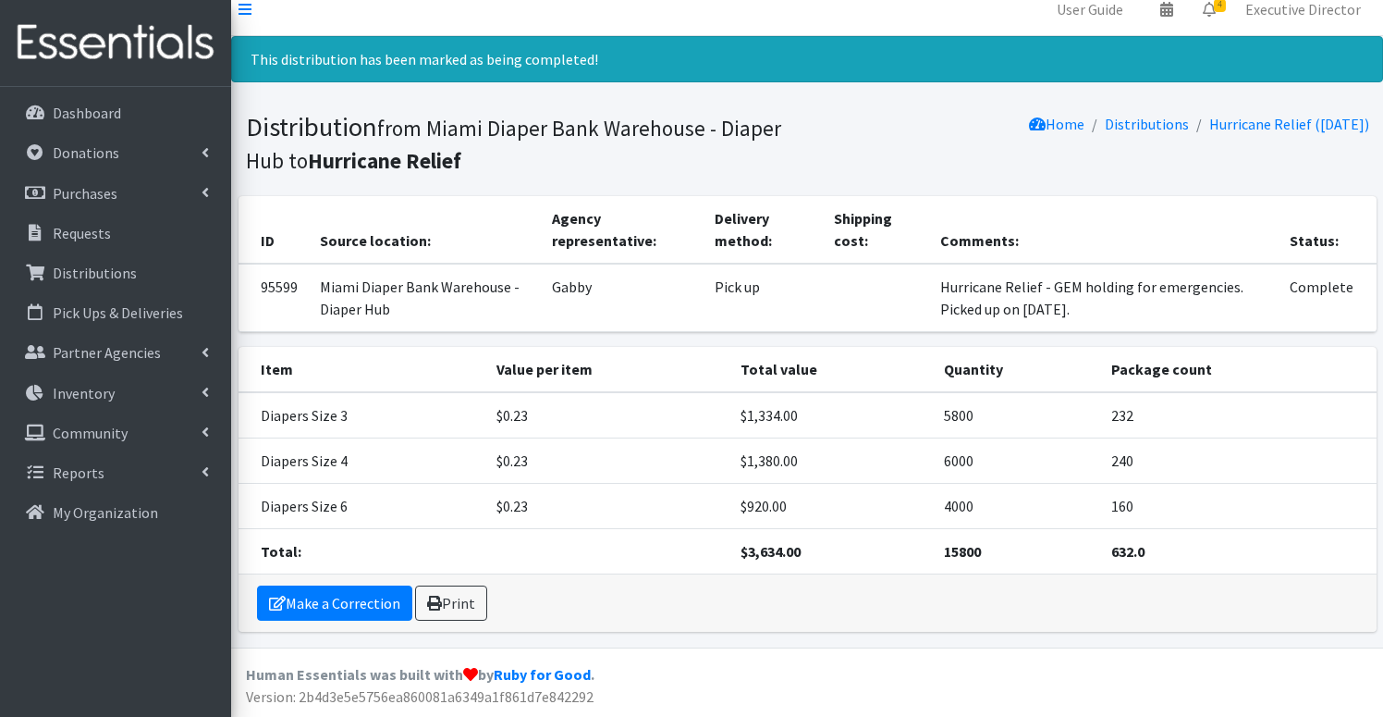
scroll to position [17, 0]
click at [120, 110] on link "Dashboard" at bounding box center [115, 112] width 216 height 37
